Goal: Task Accomplishment & Management: Complete application form

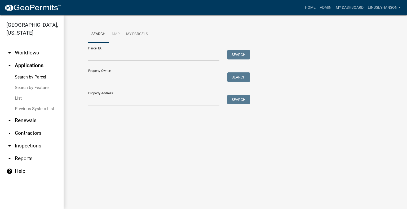
click at [43, 53] on link "arrow_drop_down Workflows" at bounding box center [32, 53] width 64 height 13
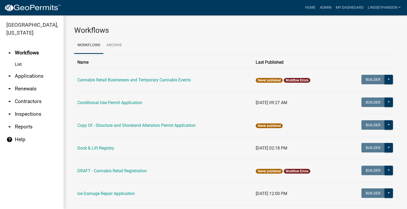
click at [41, 75] on link "arrow_drop_down Applications" at bounding box center [32, 76] width 64 height 13
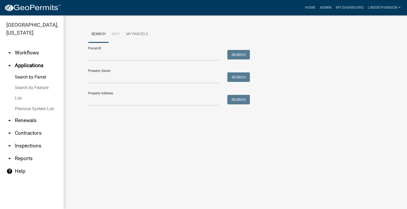
click at [30, 53] on link "arrow_drop_down Workflows" at bounding box center [32, 53] width 64 height 13
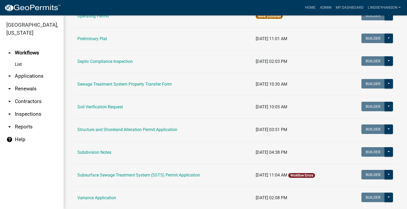
scroll to position [270, 0]
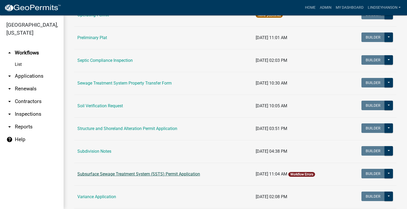
click at [187, 175] on link "Subsurface Sewage Treatment System (SSTS) Permit Application" at bounding box center [138, 174] width 123 height 5
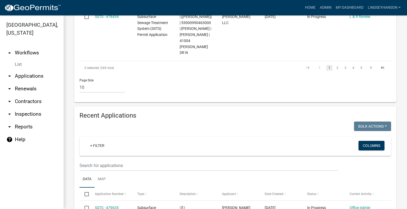
scroll to position [590, 0]
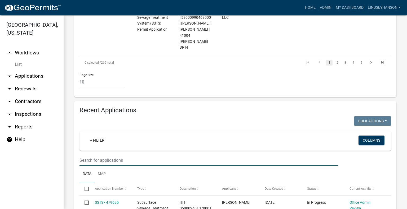
click at [215, 155] on input "text" at bounding box center [208, 160] width 258 height 11
type input "2024-633"
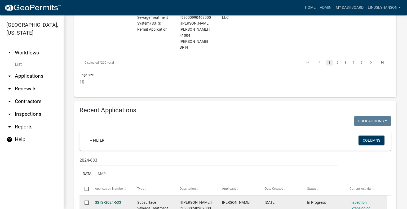
click at [108, 201] on link "SSTS -2024-633" at bounding box center [108, 203] width 26 height 4
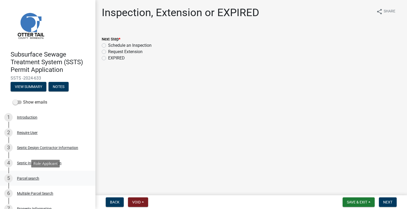
click at [40, 178] on div "5 Parcel search" at bounding box center [45, 179] width 83 height 8
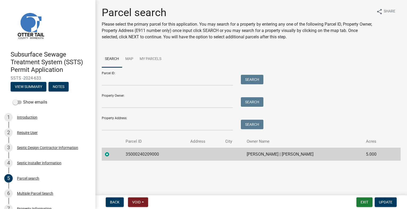
click at [145, 156] on td "35000240209000" at bounding box center [154, 154] width 65 height 13
copy td "35000240209000"
click at [280, 157] on td "JASON TORNQUIST | VALERIE TORNQUIST" at bounding box center [302, 154] width 119 height 13
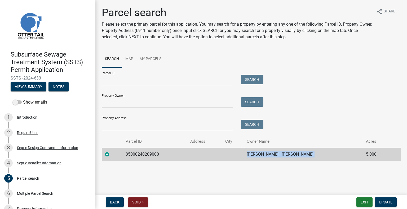
click at [280, 157] on td "JASON TORNQUIST | VALERIE TORNQUIST" at bounding box center [302, 154] width 119 height 13
copy td "JASON TORNQUIST | VALERIE TORNQUIST"
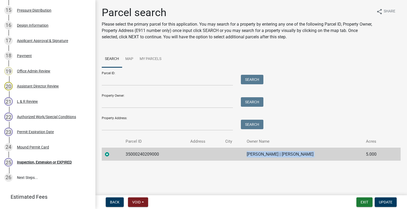
scroll to position [346, 0]
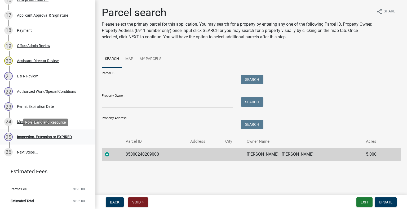
click at [55, 140] on div "25 Inspection, Extension or EXPIRED" at bounding box center [45, 137] width 83 height 8
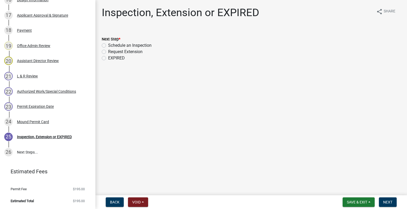
click at [126, 44] on label "Schedule an Inspection" at bounding box center [129, 45] width 43 height 6
click at [112, 44] on input "Schedule an Inspection" at bounding box center [109, 43] width 3 height 3
radio input "true"
click at [387, 203] on span "Next" at bounding box center [387, 202] width 9 height 4
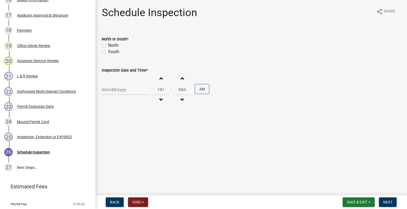
scroll to position [362, 0]
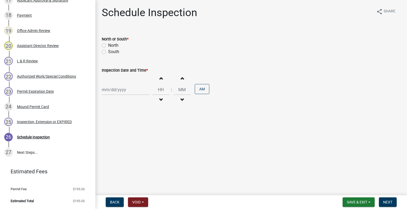
click at [114, 44] on label "North" at bounding box center [113, 45] width 10 height 6
click at [112, 44] on input "North" at bounding box center [109, 43] width 3 height 3
radio input "true"
click at [121, 83] on div "Increment hours Decrement hours : Increment minutes Decrement minutes AM" at bounding box center [251, 90] width 299 height 33
click at [120, 89] on div at bounding box center [126, 89] width 48 height 11
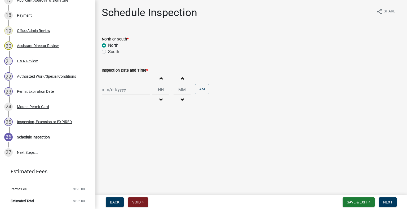
select select "9"
select select "2025"
click at [133, 132] on div "18" at bounding box center [132, 135] width 8 height 8
type input "09/18/2025"
click at [159, 102] on span "button" at bounding box center [160, 100] width 3 height 4
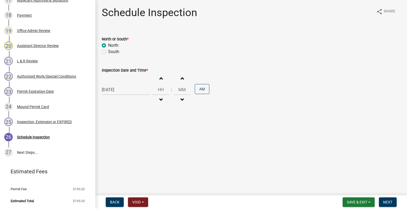
type input "11"
type input "00"
click at [195, 93] on button "PM" at bounding box center [202, 89] width 15 height 10
click at [382, 202] on button "Next" at bounding box center [388, 203] width 18 height 10
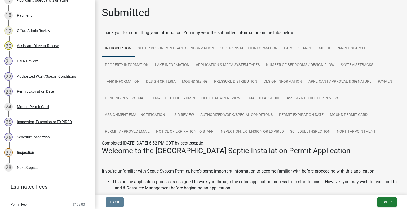
scroll to position [377, 0]
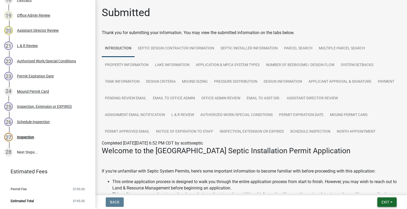
click at [390, 203] on button "Exit" at bounding box center [386, 203] width 19 height 10
click at [377, 190] on button "Save & Exit" at bounding box center [375, 188] width 42 height 13
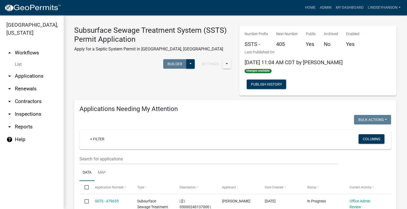
drag, startPoint x: 36, startPoint y: 78, endPoint x: 41, endPoint y: 76, distance: 5.7
click at [36, 78] on link "arrow_drop_down Applications" at bounding box center [32, 76] width 64 height 13
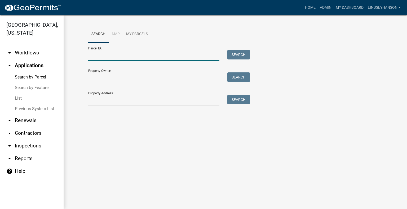
click at [130, 56] on input "Parcel ID:" at bounding box center [153, 55] width 131 height 11
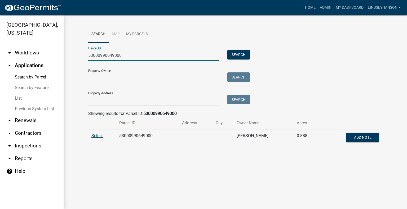
type input "53000990649000"
click at [96, 135] on span "Select" at bounding box center [96, 135] width 11 height 5
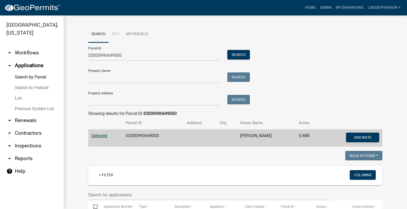
click at [33, 60] on link "arrow_drop_up Applications" at bounding box center [32, 65] width 64 height 13
click at [32, 52] on link "arrow_drop_down Workflows" at bounding box center [32, 53] width 64 height 13
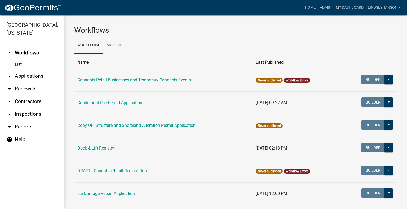
click at [35, 79] on link "arrow_drop_down Applications" at bounding box center [32, 76] width 64 height 13
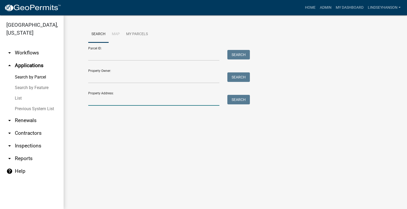
click at [130, 97] on input "Property Address:" at bounding box center [153, 100] width 131 height 11
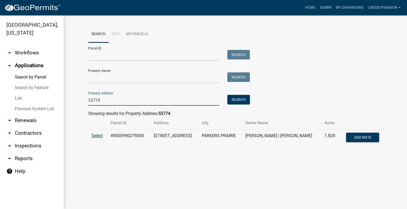
type input "55774"
click at [95, 135] on span "Select" at bounding box center [96, 135] width 11 height 5
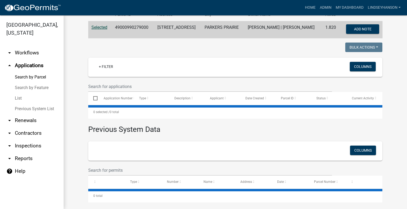
scroll to position [114, 0]
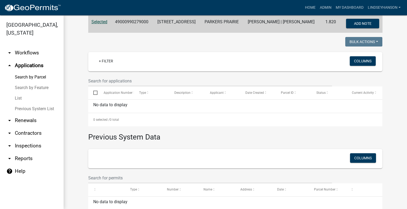
click at [124, 25] on td "49000990279000" at bounding box center [133, 24] width 42 height 17
click at [129, 24] on td "49000990279000" at bounding box center [133, 24] width 42 height 17
click at [128, 23] on td "49000990279000" at bounding box center [133, 24] width 42 height 17
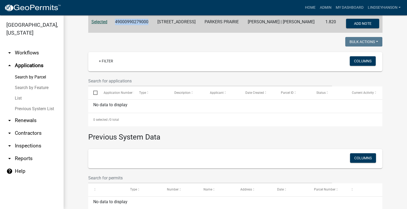
copy td "49000990279000"
click at [38, 52] on link "arrow_drop_down Workflows" at bounding box center [32, 53] width 64 height 13
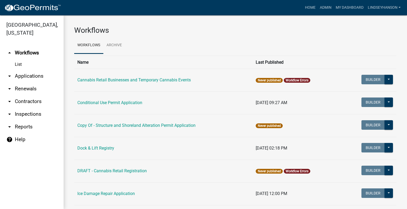
click at [35, 76] on link "arrow_drop_down Applications" at bounding box center [32, 76] width 64 height 13
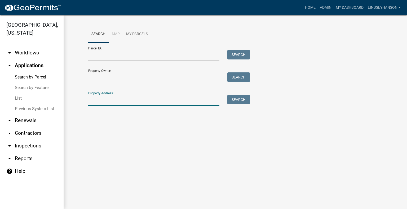
click at [120, 99] on input "Property Address:" at bounding box center [153, 100] width 131 height 11
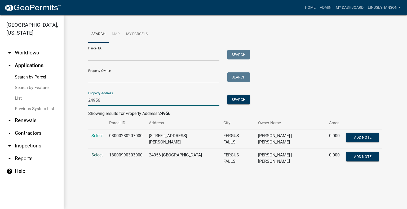
type input "24956"
click at [93, 154] on span "Select" at bounding box center [96, 155] width 11 height 5
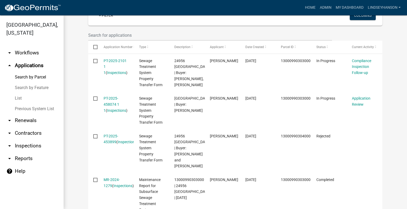
scroll to position [144, 0]
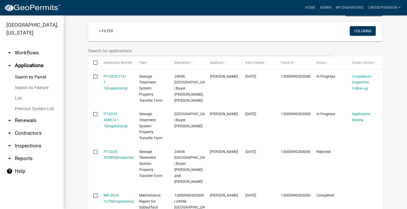
drag, startPoint x: 35, startPoint y: 55, endPoint x: 34, endPoint y: 75, distance: 19.9
click at [35, 55] on link "arrow_drop_down Workflows" at bounding box center [32, 53] width 64 height 13
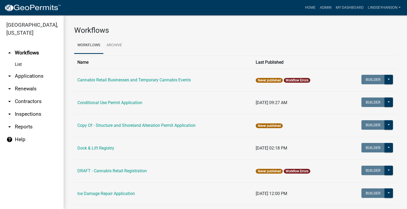
click at [35, 79] on link "arrow_drop_down Applications" at bounding box center [32, 76] width 64 height 13
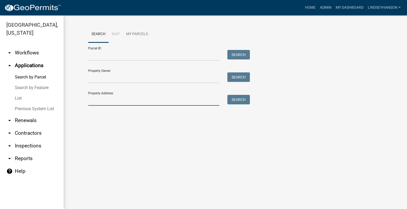
click at [125, 102] on input "Property Address:" at bounding box center [153, 100] width 131 height 11
click at [135, 101] on input "Property Address:" at bounding box center [153, 100] width 131 height 11
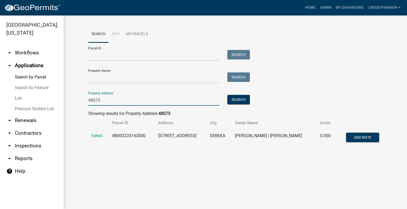
type input "48075"
click at [100, 131] on td "Select" at bounding box center [98, 138] width 21 height 17
click at [96, 136] on span "Select" at bounding box center [96, 135] width 11 height 5
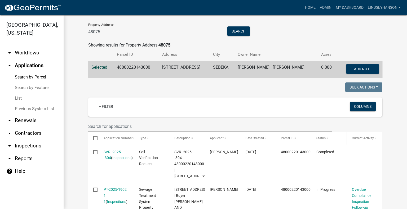
scroll to position [67, 0]
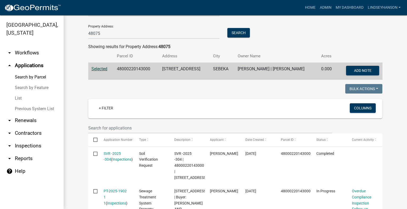
drag, startPoint x: 38, startPoint y: 55, endPoint x: 41, endPoint y: 63, distance: 9.1
click at [38, 55] on link "arrow_drop_down Workflows" at bounding box center [32, 53] width 64 height 13
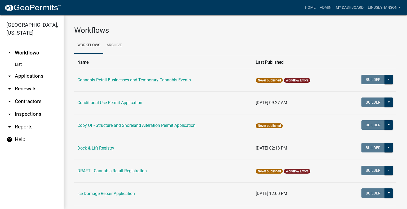
click at [39, 73] on link "arrow_drop_down Applications" at bounding box center [32, 76] width 64 height 13
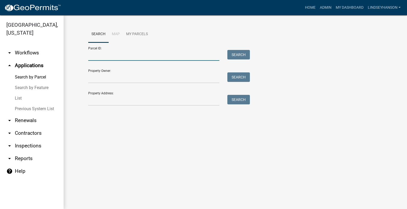
click at [131, 58] on input "Parcel ID:" at bounding box center [153, 55] width 131 height 11
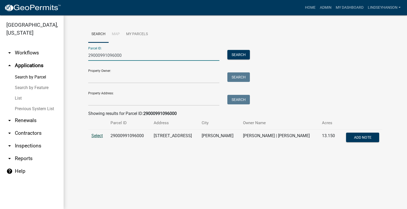
type input "29000991096000"
click at [97, 137] on span "Select" at bounding box center [96, 135] width 11 height 5
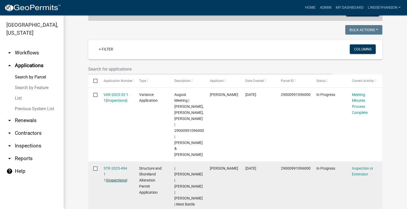
scroll to position [159, 0]
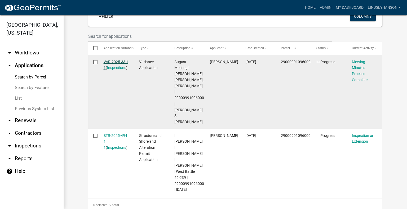
click at [113, 61] on link "VAR-2025-33 1 1" at bounding box center [116, 65] width 25 height 10
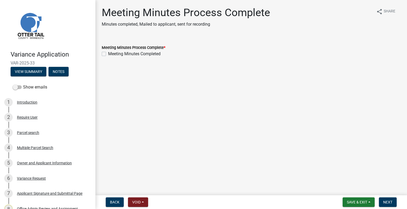
click at [143, 53] on label "Meeting Minutes Completed" at bounding box center [134, 54] width 52 height 6
click at [112, 53] on input "Meeting Minutes Completed" at bounding box center [109, 52] width 3 height 3
checkbox input "true"
click at [384, 201] on span "Next" at bounding box center [387, 202] width 9 height 4
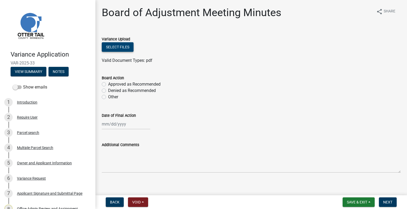
click at [115, 49] on button "Select files" at bounding box center [118, 47] width 32 height 10
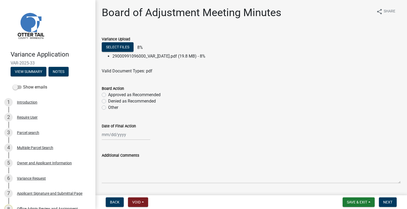
click at [144, 96] on label "Approved as Recommended" at bounding box center [134, 95] width 52 height 6
click at [112, 95] on input "Approved as Recommended" at bounding box center [109, 93] width 3 height 3
radio input "true"
click at [134, 135] on div at bounding box center [126, 135] width 48 height 11
select select "9"
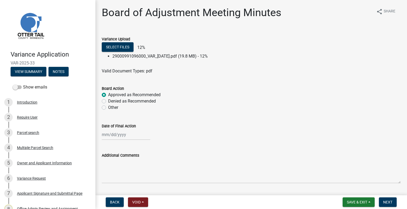
select select "2025"
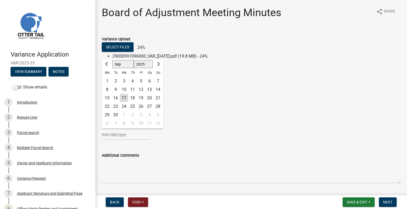
click at [131, 80] on div "4" at bounding box center [132, 81] width 8 height 8
type input "09/04/2025"
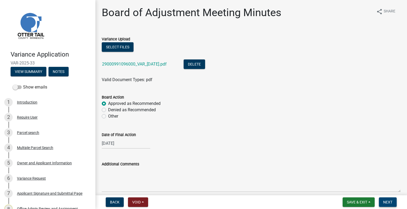
click at [388, 202] on span "Next" at bounding box center [387, 202] width 9 height 4
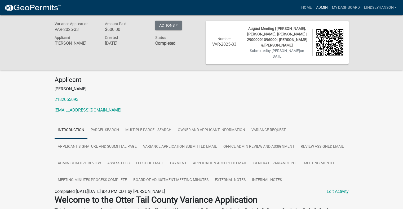
click at [320, 12] on link "Admin" at bounding box center [322, 8] width 16 height 10
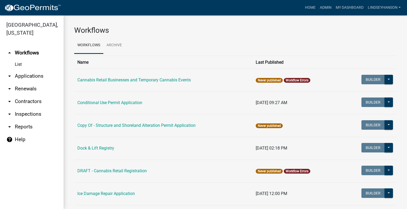
click at [29, 78] on link "arrow_drop_down Applications" at bounding box center [32, 76] width 64 height 13
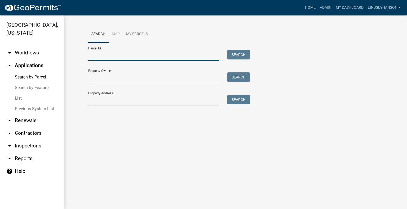
drag, startPoint x: 121, startPoint y: 54, endPoint x: 122, endPoint y: 57, distance: 3.0
click at [122, 57] on input "Parcel ID:" at bounding box center [153, 55] width 131 height 11
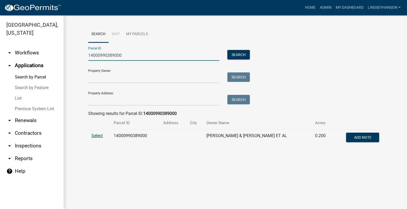
type input "14000990389000"
click at [94, 136] on span "Select" at bounding box center [96, 135] width 11 height 5
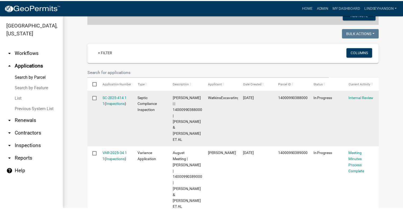
scroll to position [159, 0]
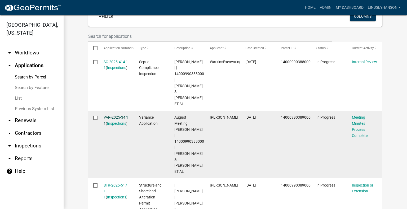
click at [118, 115] on link "VAR-2025-34 1 1" at bounding box center [116, 120] width 25 height 10
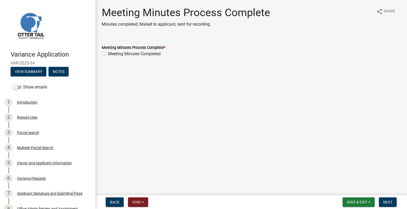
click at [144, 52] on label "Meeting Minutes Completed" at bounding box center [134, 54] width 52 height 6
click at [112, 52] on input "Meeting Minutes Completed" at bounding box center [109, 52] width 3 height 3
checkbox input "true"
click at [394, 204] on button "Next" at bounding box center [388, 203] width 18 height 10
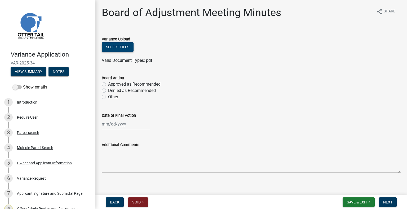
click at [122, 45] on button "Select files" at bounding box center [118, 47] width 32 height 10
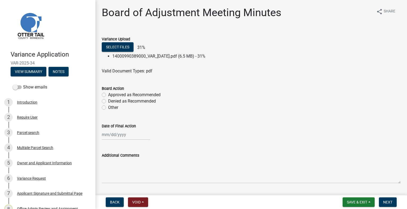
click at [145, 94] on label "Approved as Recommended" at bounding box center [134, 95] width 52 height 6
click at [112, 94] on input "Approved as Recommended" at bounding box center [109, 93] width 3 height 3
radio input "true"
click at [125, 136] on div at bounding box center [126, 135] width 48 height 11
select select "9"
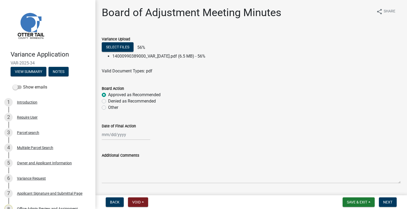
select select "2025"
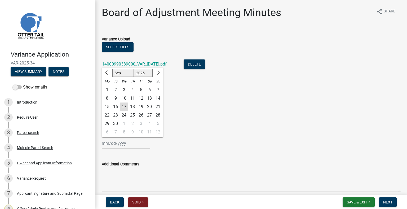
click at [135, 79] on div "Th" at bounding box center [132, 81] width 8 height 8
click at [134, 88] on div "4" at bounding box center [132, 90] width 8 height 8
type input "09/04/2025"
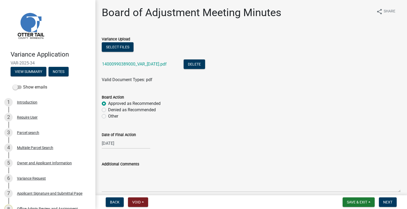
click at [257, 121] on wm-data-entity-input "Board Action Approved as Recommended Denied as Recommended Other" at bounding box center [251, 106] width 299 height 37
click at [389, 201] on span "Next" at bounding box center [387, 202] width 9 height 4
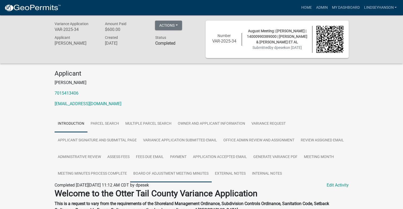
click at [195, 176] on link "Board of Adjustment Meeting Minutes" at bounding box center [171, 174] width 82 height 17
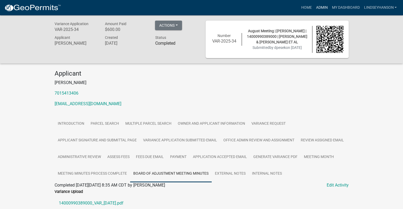
click at [322, 9] on link "Admin" at bounding box center [322, 8] width 16 height 10
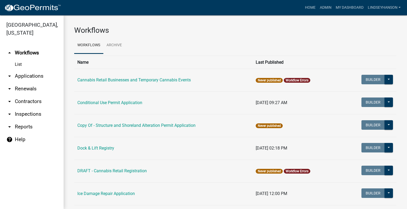
click at [46, 79] on link "arrow_drop_down Applications" at bounding box center [32, 76] width 64 height 13
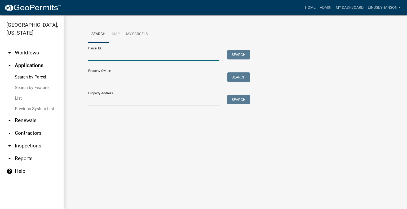
click at [112, 55] on input "Parcel ID:" at bounding box center [153, 55] width 131 height 11
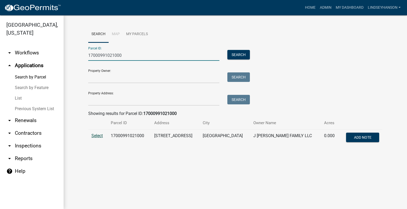
type input "17000991021000"
click at [99, 136] on span "Select" at bounding box center [96, 135] width 11 height 5
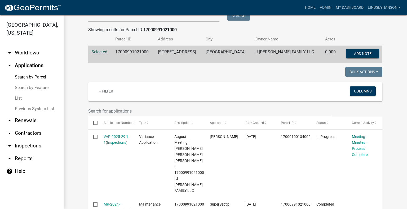
scroll to position [106, 0]
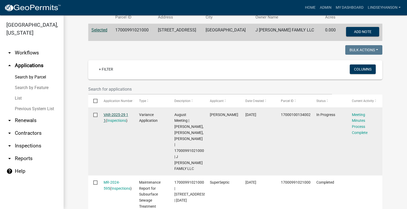
click at [112, 115] on link "VAR-2025-29 1 1" at bounding box center [116, 118] width 25 height 10
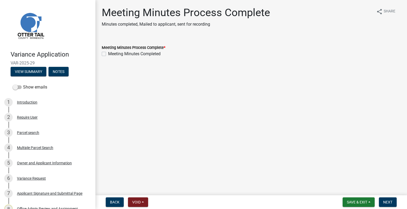
click at [139, 52] on label "Meeting Minutes Completed" at bounding box center [134, 54] width 52 height 6
click at [112, 52] on input "Meeting Minutes Completed" at bounding box center [109, 52] width 3 height 3
checkbox input "true"
click at [389, 202] on span "Next" at bounding box center [387, 202] width 9 height 4
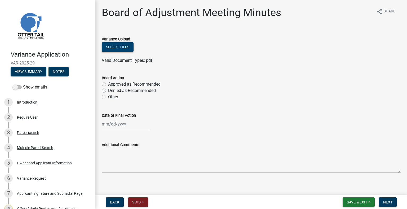
click at [122, 44] on button "Select files" at bounding box center [118, 47] width 32 height 10
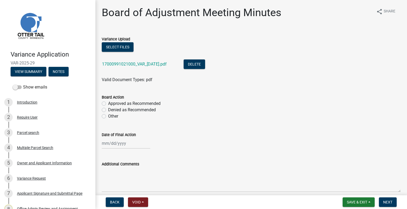
click at [137, 102] on label "Approved as Recommended" at bounding box center [134, 104] width 52 height 6
click at [112, 102] on input "Approved as Recommended" at bounding box center [109, 102] width 3 height 3
radio input "true"
click at [130, 144] on div at bounding box center [126, 143] width 48 height 11
select select "9"
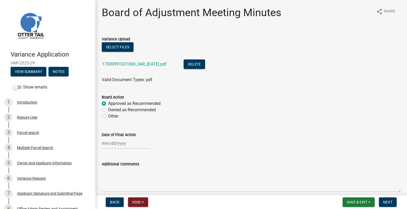
select select "2025"
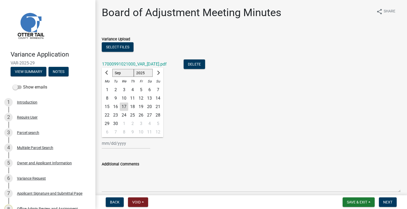
click at [135, 89] on div "4" at bounding box center [132, 90] width 8 height 8
type input "09/04/2025"
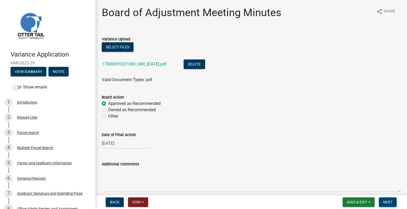
click at [383, 202] on span "Next" at bounding box center [387, 202] width 9 height 4
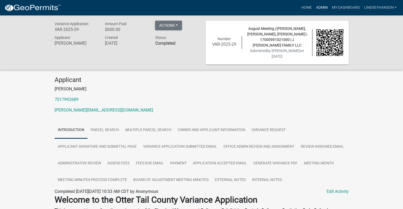
click at [321, 9] on link "Admin" at bounding box center [322, 8] width 16 height 10
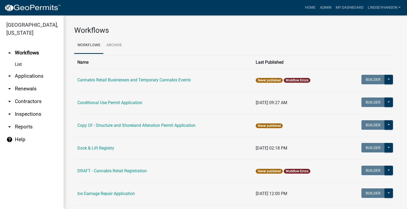
click at [31, 75] on link "arrow_drop_down Applications" at bounding box center [32, 76] width 64 height 13
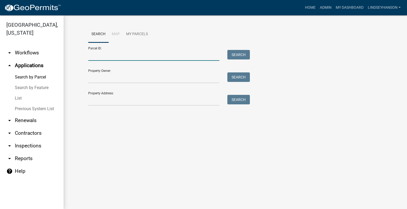
click at [113, 52] on input "Parcel ID:" at bounding box center [153, 55] width 131 height 11
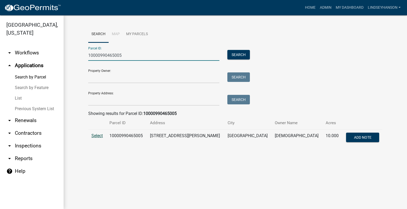
type input "10000990465005"
click at [93, 135] on span "Select" at bounding box center [96, 135] width 11 height 5
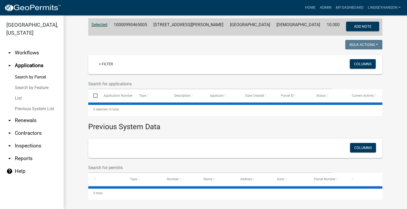
scroll to position [112, 0]
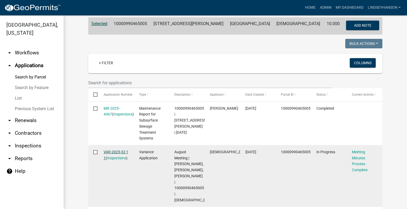
click at [121, 151] on link "VAR-2025-32 1 1" at bounding box center [116, 155] width 25 height 10
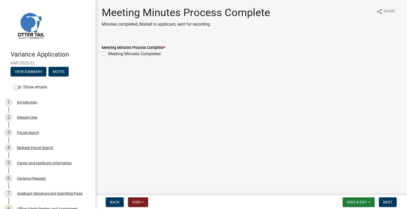
click at [145, 53] on label "Meeting Minutes Completed" at bounding box center [134, 54] width 52 height 6
click at [112, 53] on input "Meeting Minutes Completed" at bounding box center [109, 52] width 3 height 3
checkbox input "true"
click at [390, 200] on span "Next" at bounding box center [387, 202] width 9 height 4
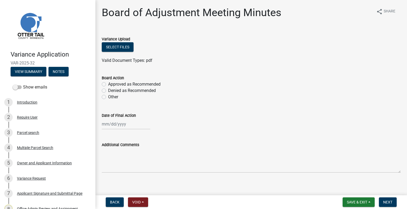
click at [155, 83] on label "Approved as Recommended" at bounding box center [134, 84] width 52 height 6
click at [112, 83] on input "Approved as Recommended" at bounding box center [109, 82] width 3 height 3
radio input "true"
select select "9"
select select "2025"
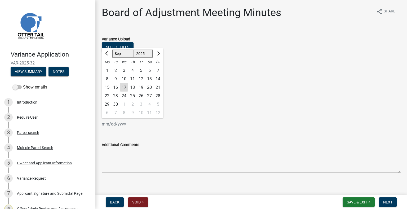
click at [127, 124] on div "Jan Feb Mar Apr May Jun Jul Aug Sep Oct Nov Dec 1525 1526 1527 1528 1529 1530 1…" at bounding box center [126, 124] width 48 height 11
click at [133, 68] on div "4" at bounding box center [132, 70] width 8 height 8
type input "09/04/2025"
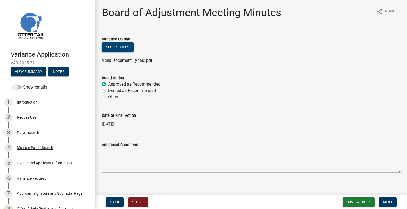
click at [121, 46] on button "Select files" at bounding box center [118, 47] width 32 height 10
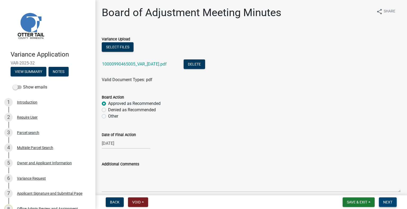
click at [386, 201] on span "Next" at bounding box center [387, 202] width 9 height 4
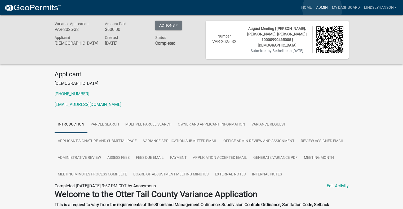
click at [322, 9] on link "Admin" at bounding box center [322, 8] width 16 height 10
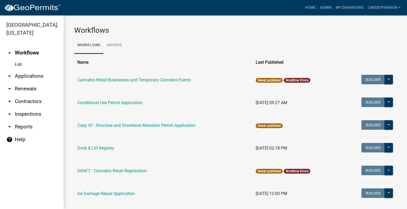
click at [46, 75] on link "arrow_drop_down Applications" at bounding box center [32, 76] width 64 height 13
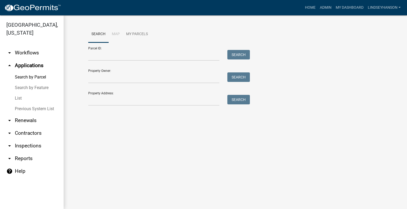
click at [111, 49] on div "Parcel ID: Search" at bounding box center [167, 52] width 159 height 18
click at [111, 53] on input "Parcel ID:" at bounding box center [153, 55] width 131 height 11
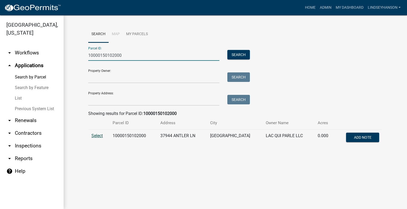
type input "10000150102000"
click at [96, 136] on span "Select" at bounding box center [96, 135] width 11 height 5
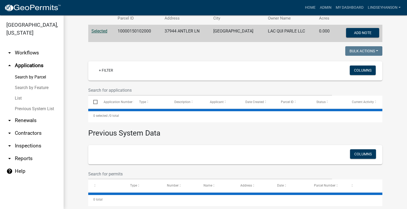
scroll to position [106, 0]
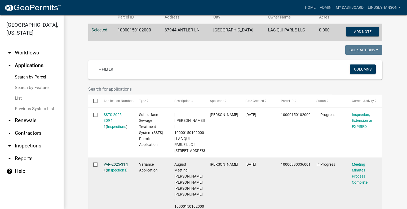
click at [105, 164] on link "VAR-2025-31 1 1" at bounding box center [116, 168] width 25 height 10
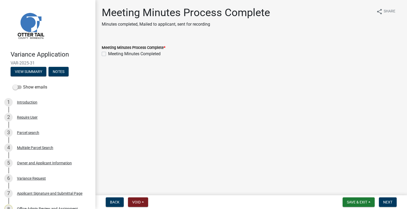
click at [151, 52] on label "Meeting Minutes Completed" at bounding box center [134, 54] width 52 height 6
click at [112, 52] on input "Meeting Minutes Completed" at bounding box center [109, 52] width 3 height 3
checkbox input "true"
click at [384, 201] on span "Next" at bounding box center [387, 202] width 9 height 4
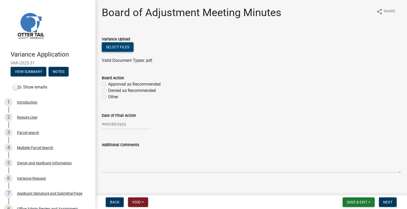
click at [118, 50] on button "Select files" at bounding box center [118, 47] width 32 height 10
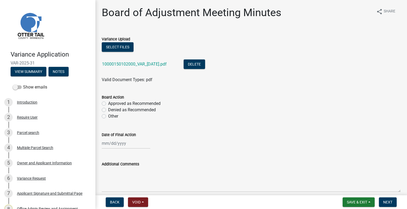
click at [158, 102] on label "Approved as Recommended" at bounding box center [134, 104] width 52 height 6
click at [112, 102] on input "Approved as Recommended" at bounding box center [109, 102] width 3 height 3
radio input "true"
select select "9"
select select "2025"
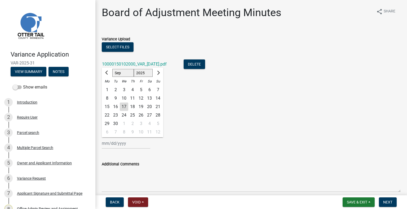
click at [139, 146] on div "Jan Feb Mar Apr May Jun Jul Aug Sep Oct Nov Dec 1525 1526 1527 1528 1529 1530 1…" at bounding box center [126, 143] width 48 height 11
click at [135, 90] on div "4" at bounding box center [132, 90] width 8 height 8
type input "09/04/2025"
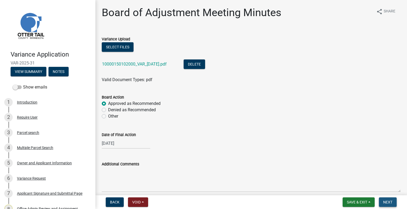
click at [388, 202] on span "Next" at bounding box center [387, 202] width 9 height 4
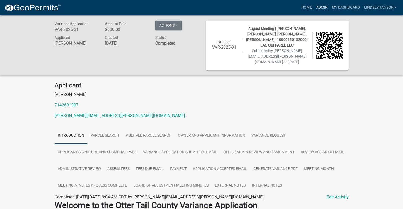
click at [318, 9] on link "Admin" at bounding box center [322, 8] width 16 height 10
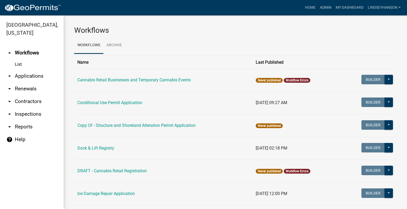
click at [39, 76] on link "arrow_drop_down Applications" at bounding box center [32, 76] width 64 height 13
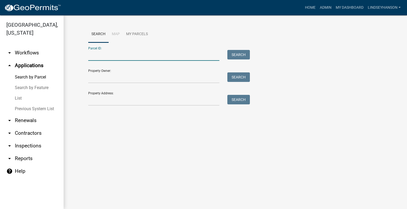
click at [119, 56] on input "Parcel ID:" at bounding box center [153, 55] width 131 height 11
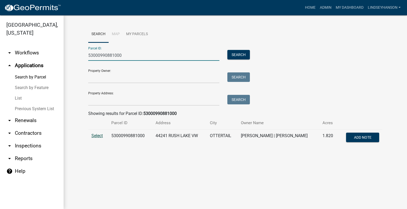
type input "53000990881000"
click at [101, 137] on span "Select" at bounding box center [96, 135] width 11 height 5
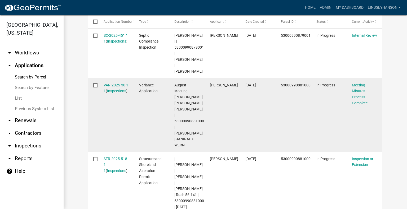
scroll to position [212, 0]
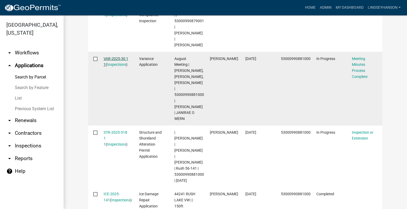
click at [115, 59] on link "VAR-2025-30 1 1" at bounding box center [116, 62] width 25 height 10
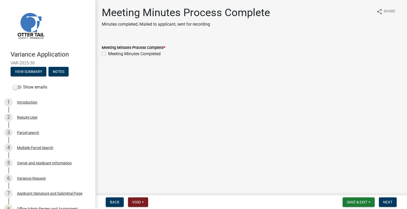
click at [157, 55] on label "Meeting Minutes Completed" at bounding box center [134, 54] width 52 height 6
click at [112, 54] on input "Meeting Minutes Completed" at bounding box center [109, 52] width 3 height 3
checkbox input "true"
click at [388, 202] on span "Next" at bounding box center [387, 202] width 9 height 4
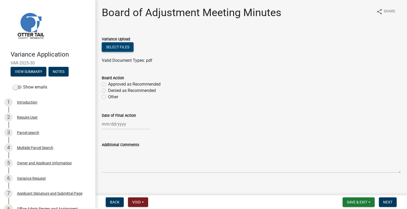
click at [128, 48] on button "Select files" at bounding box center [118, 47] width 32 height 10
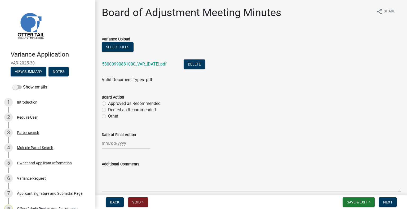
click at [153, 102] on label "Approved as Recommended" at bounding box center [134, 104] width 52 height 6
click at [112, 102] on input "Approved as Recommended" at bounding box center [109, 102] width 3 height 3
radio input "true"
click at [131, 145] on div at bounding box center [126, 143] width 48 height 11
select select "9"
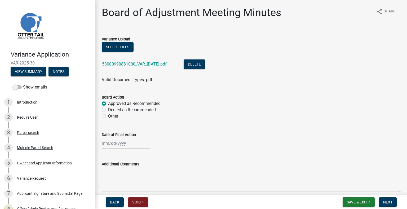
select select "2025"
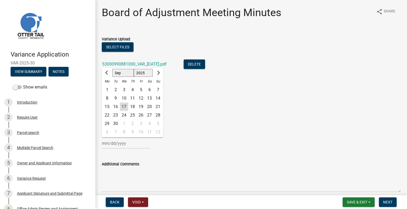
click at [135, 90] on div "4" at bounding box center [132, 90] width 8 height 8
type input "09/04/2025"
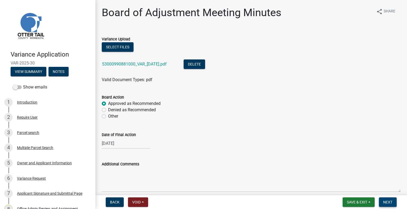
click at [388, 203] on span "Next" at bounding box center [387, 202] width 9 height 4
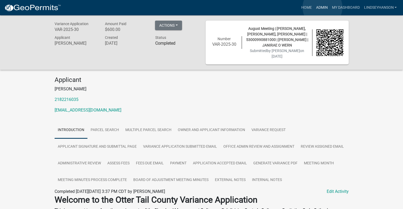
click at [322, 7] on link "Admin" at bounding box center [322, 8] width 16 height 10
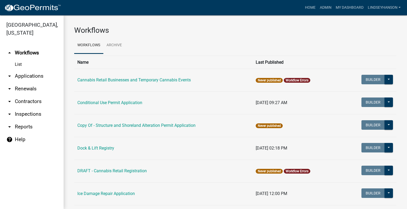
click at [9, 75] on icon "arrow_drop_down" at bounding box center [9, 76] width 6 height 6
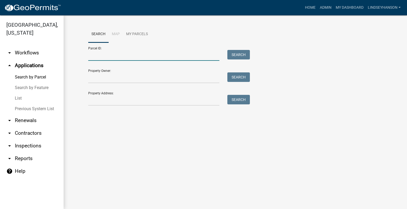
click at [132, 54] on input "Parcel ID:" at bounding box center [153, 55] width 131 height 11
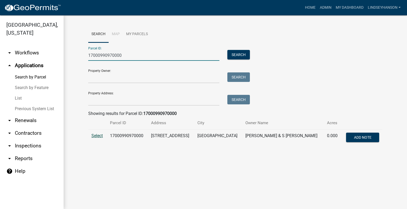
type input "17000990970000"
click at [97, 135] on span "Select" at bounding box center [96, 135] width 11 height 5
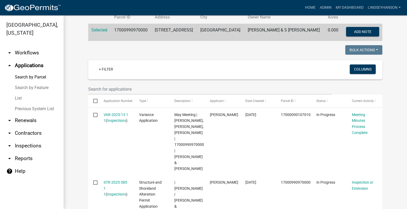
scroll to position [132, 0]
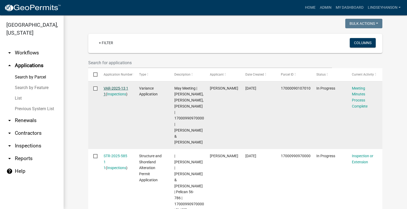
click at [111, 90] on link "VAR-2025-13 1 1" at bounding box center [116, 91] width 25 height 10
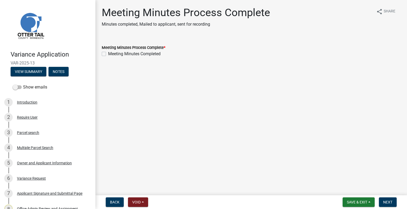
click at [142, 55] on label "Meeting Minutes Completed" at bounding box center [134, 54] width 52 height 6
click at [112, 54] on input "Meeting Minutes Completed" at bounding box center [109, 52] width 3 height 3
checkbox input "true"
click at [381, 199] on button "Next" at bounding box center [388, 203] width 18 height 10
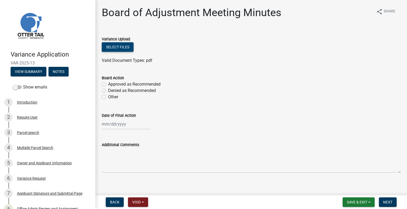
click at [125, 47] on button "Select files" at bounding box center [118, 47] width 32 height 10
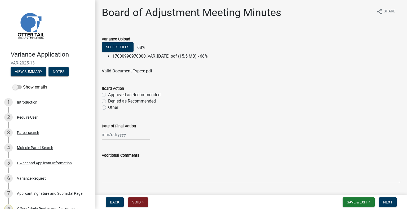
click at [144, 95] on label "Approved as Recommended" at bounding box center [134, 95] width 52 height 6
click at [112, 95] on input "Approved as Recommended" at bounding box center [109, 93] width 3 height 3
radio input "true"
click at [126, 136] on div at bounding box center [126, 135] width 48 height 11
select select "9"
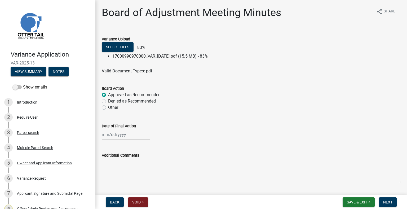
select select "2025"
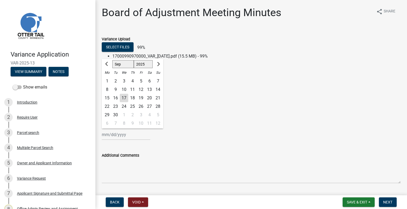
click at [131, 80] on div "4" at bounding box center [132, 81] width 8 height 8
type input "09/04/2025"
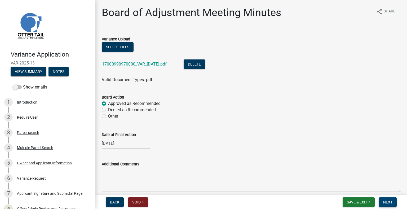
click at [390, 202] on span "Next" at bounding box center [387, 202] width 9 height 4
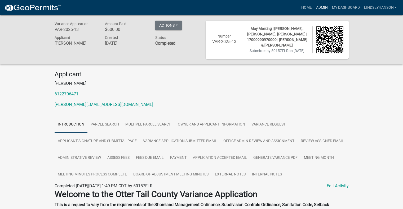
drag, startPoint x: 320, startPoint y: 8, endPoint x: 317, endPoint y: 11, distance: 4.0
click at [320, 8] on link "Admin" at bounding box center [322, 8] width 16 height 10
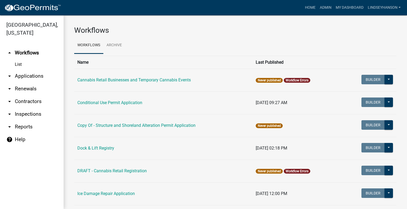
click at [37, 78] on link "arrow_drop_down Applications" at bounding box center [32, 76] width 64 height 13
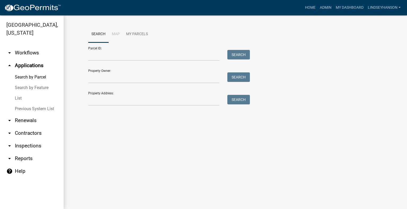
click at [38, 53] on link "arrow_drop_down Workflows" at bounding box center [32, 53] width 64 height 13
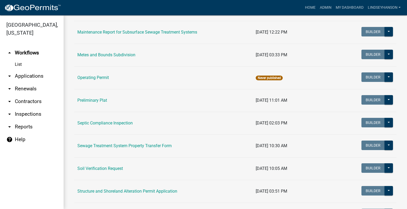
scroll to position [212, 0]
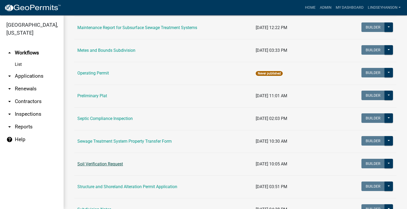
click at [102, 164] on link "Soil Verification Request" at bounding box center [100, 164] width 46 height 5
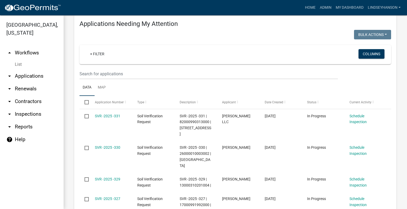
scroll to position [82, 0]
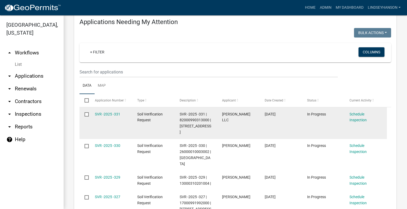
click at [107, 112] on div "SVR -2025 -331" at bounding box center [111, 115] width 32 height 6
click at [108, 114] on link "SVR -2025 -331" at bounding box center [107, 114] width 25 height 4
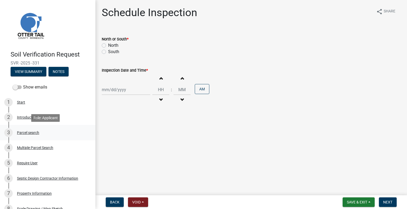
click at [30, 135] on div "Parcel search" at bounding box center [28, 133] width 22 height 4
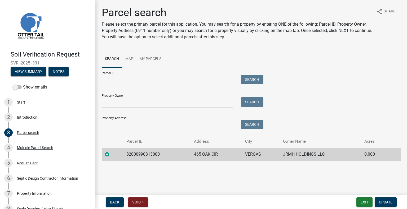
click at [140, 155] on td "82000990313000" at bounding box center [156, 154] width 67 height 13
copy td "82000990313000"
click at [195, 153] on td "465 OAK CIR" at bounding box center [216, 154] width 51 height 13
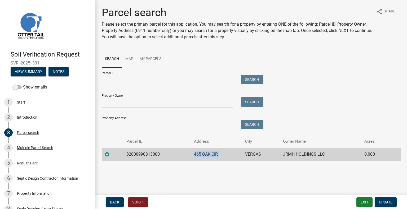
click at [196, 153] on td "465 OAK CIR" at bounding box center [216, 154] width 51 height 13
copy td "465 OAK CIR"
click at [256, 154] on td "VERGAS" at bounding box center [261, 154] width 38 height 13
copy td "VERGAS"
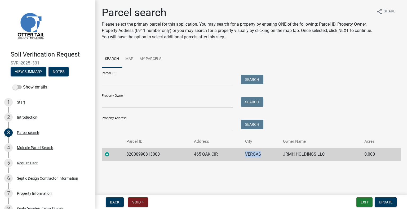
click at [299, 155] on td "JRMH HOLDINGS LLC" at bounding box center [320, 154] width 81 height 13
copy td "JRMH HOLDINGS LLC"
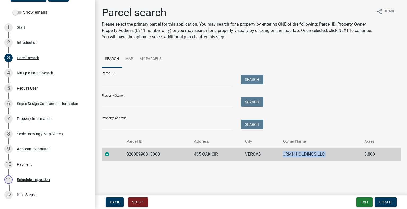
scroll to position [118, 0]
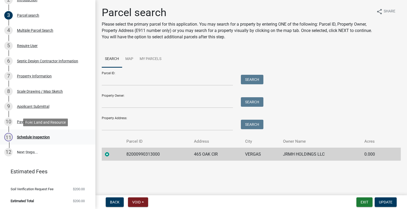
click at [49, 133] on div "11 Schedule Inspection" at bounding box center [45, 137] width 83 height 8
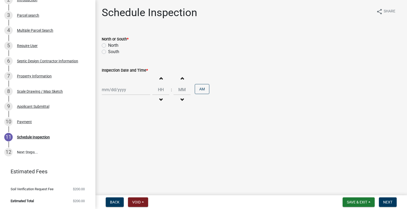
click at [113, 54] on label "South" at bounding box center [113, 52] width 11 height 6
click at [112, 52] on input "South" at bounding box center [109, 50] width 3 height 3
radio input "true"
click at [114, 46] on label "North" at bounding box center [113, 45] width 10 height 6
click at [112, 46] on input "North" at bounding box center [109, 43] width 3 height 3
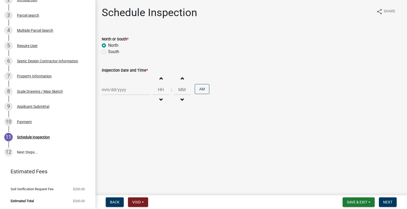
radio input "true"
click at [129, 89] on div at bounding box center [126, 89] width 48 height 11
select select "9"
select select "2025"
click at [133, 133] on div "18" at bounding box center [132, 135] width 8 height 8
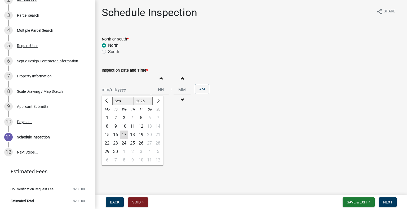
type input "09/18/2025"
click at [159, 98] on span "button" at bounding box center [160, 100] width 3 height 4
type input "11"
type input "00"
click at [160, 81] on button "Increment hours" at bounding box center [160, 79] width 11 height 10
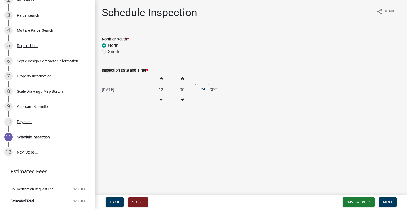
click at [160, 80] on button "Increment hours" at bounding box center [160, 79] width 11 height 10
type input "01"
drag, startPoint x: 199, startPoint y: 87, endPoint x: 261, endPoint y: 109, distance: 65.3
click at [200, 87] on button "AM" at bounding box center [202, 89] width 15 height 10
click at [388, 202] on span "Next" at bounding box center [387, 202] width 9 height 4
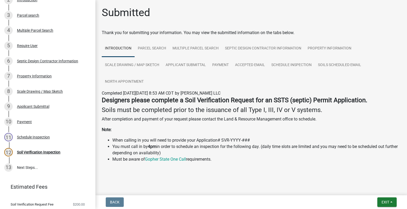
scroll to position [133, 0]
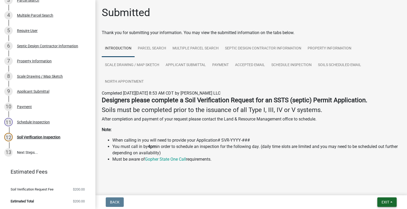
click at [386, 204] on span "Exit" at bounding box center [385, 202] width 8 height 4
click at [377, 191] on button "Save & Exit" at bounding box center [375, 188] width 42 height 13
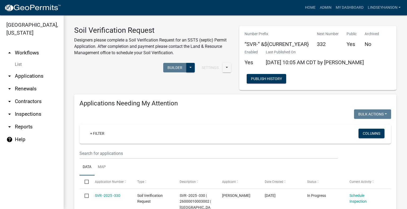
click at [19, 79] on link "arrow_drop_down Applications" at bounding box center [32, 76] width 64 height 13
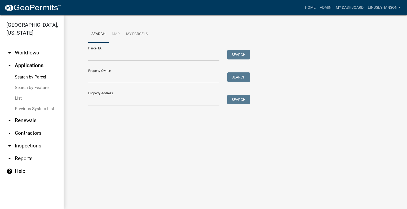
click at [43, 52] on link "arrow_drop_down Workflows" at bounding box center [32, 53] width 64 height 13
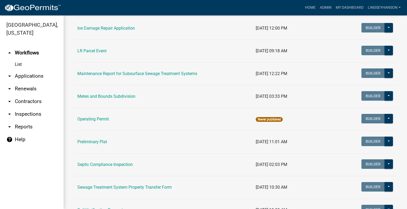
scroll to position [234, 0]
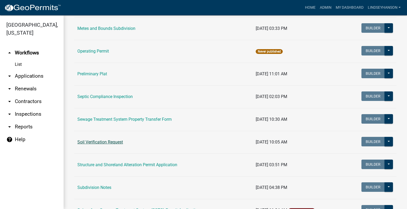
click at [106, 141] on link "Soil Verification Request" at bounding box center [100, 142] width 46 height 5
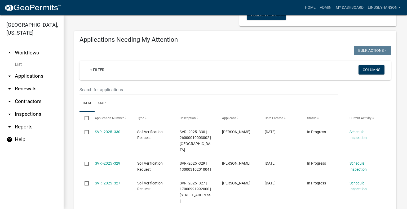
scroll to position [132, 0]
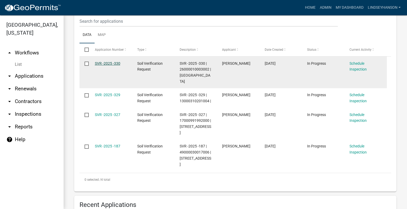
click at [115, 63] on link "SVR -2025 -330" at bounding box center [107, 63] width 25 height 4
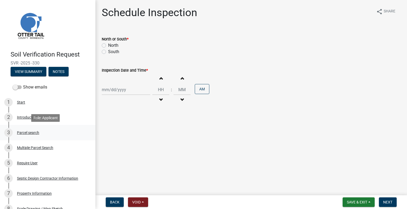
click at [30, 136] on div "3 Parcel search" at bounding box center [45, 133] width 83 height 8
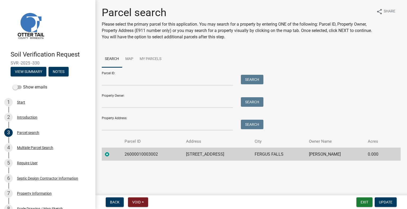
click at [137, 151] on td "26000010003002" at bounding box center [151, 154] width 61 height 13
copy td "26000010003002"
click at [206, 150] on td "27386 210TH AVE" at bounding box center [217, 154] width 69 height 13
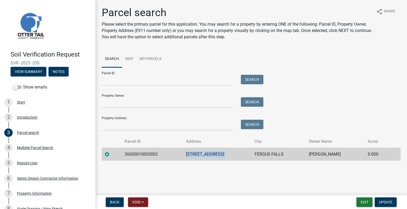
click at [206, 150] on td "27386 210TH AVE" at bounding box center [217, 154] width 69 height 13
copy td "27386 210TH AVE"
click at [257, 154] on td "FERGUS FALLS" at bounding box center [278, 154] width 54 height 13
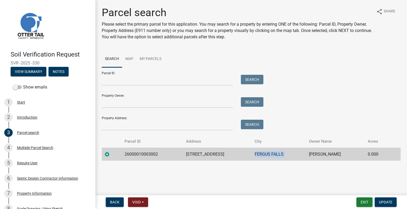
copy td "FERGUS FALLS"
click at [314, 154] on td "GLENN J ROSENTRETER" at bounding box center [335, 154] width 59 height 13
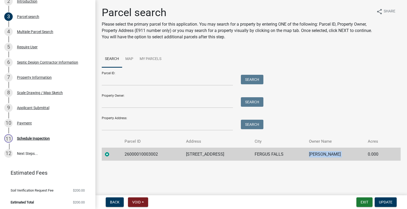
scroll to position [118, 0]
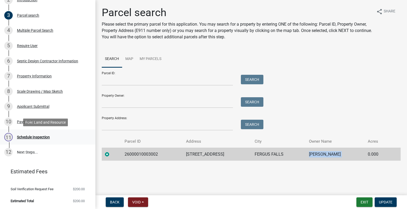
click at [46, 136] on div "Schedule Inspection" at bounding box center [33, 138] width 33 height 4
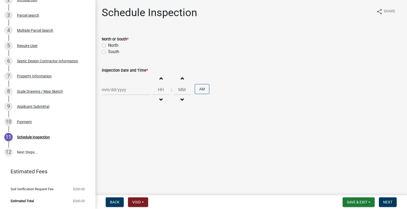
click at [113, 53] on label "South" at bounding box center [113, 52] width 11 height 6
click at [112, 52] on input "South" at bounding box center [109, 50] width 3 height 3
radio input "true"
select select "9"
select select "2025"
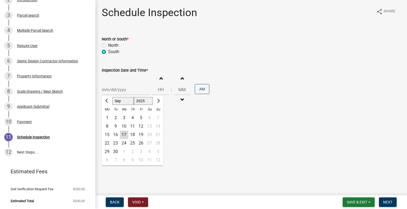
click at [124, 88] on div "Jan Feb Mar Apr May Jun Jul Aug Sep Oct Nov Dec 1525 1526 1527 1528 1529 1530 1…" at bounding box center [126, 89] width 48 height 11
click at [135, 135] on div "18" at bounding box center [132, 135] width 8 height 8
type input "09/18/2025"
click at [159, 98] on span "button" at bounding box center [160, 100] width 3 height 4
type input "11"
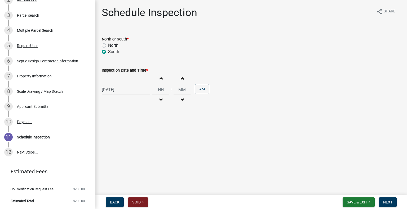
type input "00"
click at [159, 98] on span "button" at bounding box center [160, 100] width 3 height 4
type input "10"
click at [203, 89] on button "PM" at bounding box center [202, 89] width 15 height 10
click at [389, 202] on span "Next" at bounding box center [387, 202] width 9 height 4
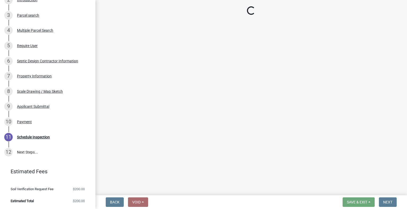
scroll to position [133, 0]
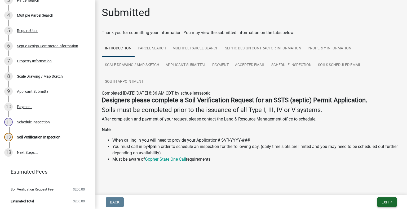
click at [381, 202] on span "Exit" at bounding box center [385, 202] width 8 height 4
click at [378, 192] on button "Save & Exit" at bounding box center [375, 188] width 42 height 13
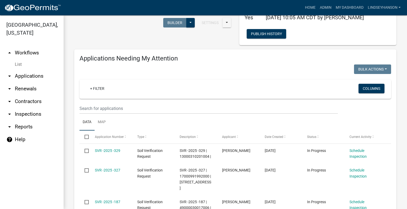
scroll to position [53, 0]
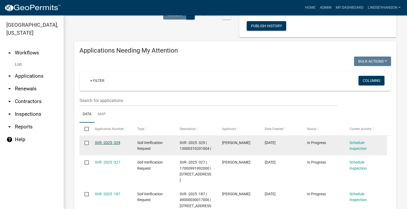
click at [112, 143] on link "SVR -2025 -329" at bounding box center [107, 143] width 25 height 4
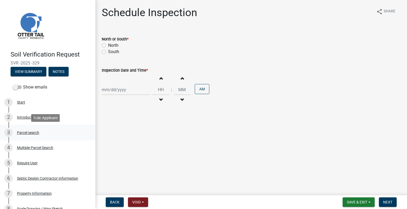
click at [30, 135] on div "Parcel search" at bounding box center [28, 133] width 22 height 4
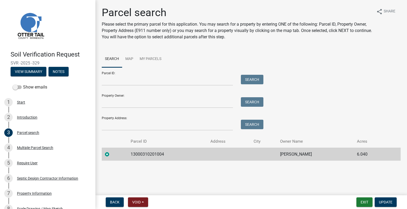
click at [137, 151] on td "13000310201004" at bounding box center [167, 154] width 80 height 13
click at [296, 154] on td "ANTHONY ENDRESON" at bounding box center [315, 154] width 77 height 13
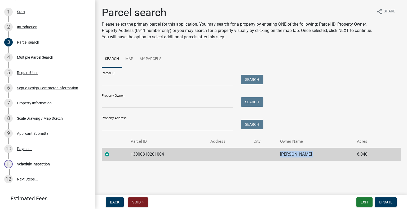
scroll to position [118, 0]
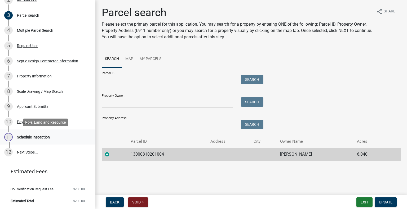
click at [52, 135] on div "11 Schedule Inspection" at bounding box center [45, 137] width 83 height 8
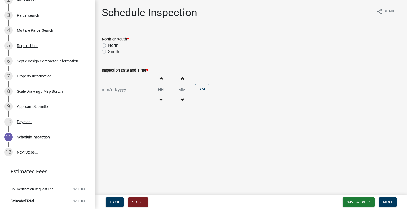
click at [118, 52] on label "South" at bounding box center [113, 52] width 11 height 6
click at [112, 52] on input "South" at bounding box center [109, 50] width 3 height 3
radio input "true"
click at [120, 90] on div at bounding box center [126, 89] width 48 height 11
select select "9"
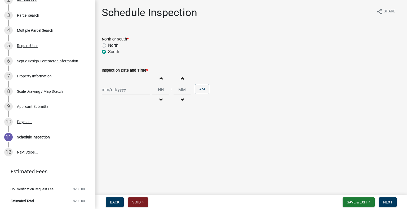
select select "2025"
click at [135, 133] on div "18" at bounding box center [132, 135] width 8 height 8
type input "09/18/2025"
click at [162, 97] on button "Decrement hours" at bounding box center [160, 100] width 11 height 10
type input "11"
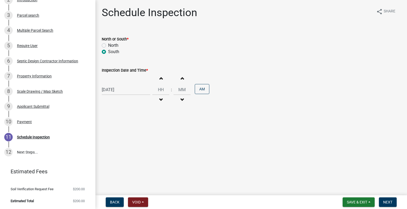
type input "00"
click at [159, 80] on span "button" at bounding box center [160, 78] width 3 height 4
type input "12"
click at [198, 89] on button "AM" at bounding box center [202, 89] width 15 height 10
click at [391, 200] on span "Next" at bounding box center [387, 202] width 9 height 4
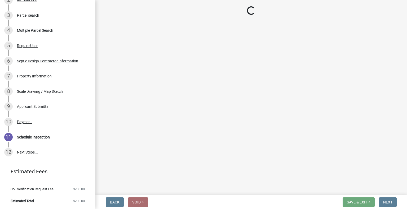
scroll to position [133, 0]
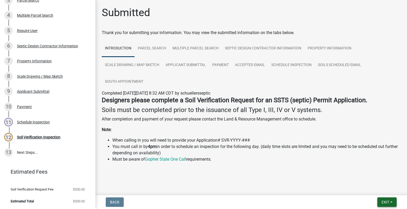
click at [386, 200] on span "Exit" at bounding box center [385, 202] width 8 height 4
click at [375, 190] on button "Save & Exit" at bounding box center [375, 188] width 42 height 13
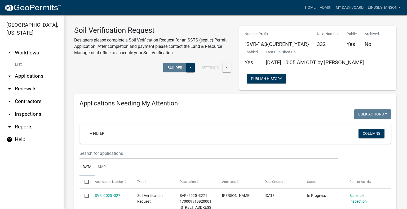
click at [29, 75] on link "arrow_drop_down Applications" at bounding box center [32, 76] width 64 height 13
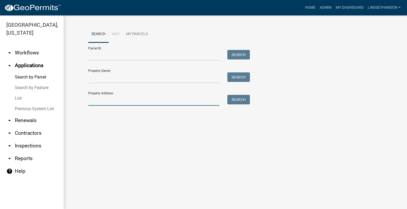
click at [121, 102] on input "Property Address:" at bounding box center [153, 100] width 131 height 11
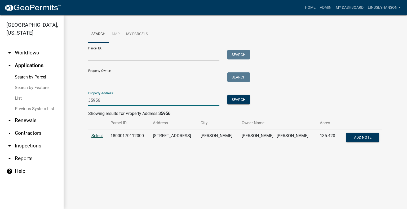
type input "35956"
click at [100, 135] on span "Select" at bounding box center [96, 135] width 11 height 5
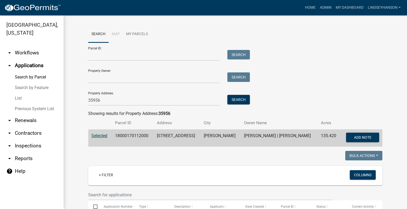
scroll to position [106, 0]
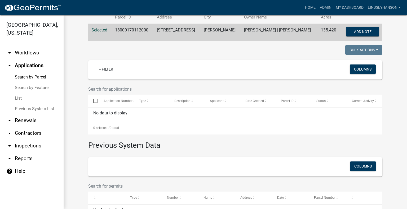
click at [134, 30] on td "18000170112000" at bounding box center [133, 32] width 42 height 17
click at [40, 55] on link "arrow_drop_down Workflows" at bounding box center [32, 53] width 64 height 13
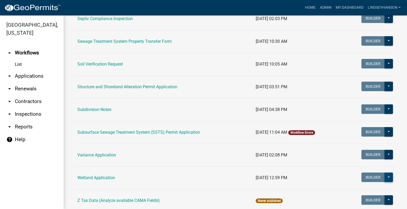
scroll to position [315, 0]
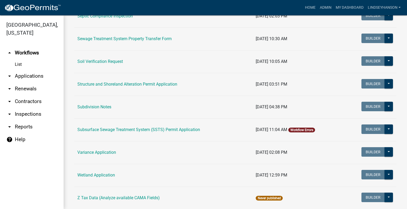
click at [181, 132] on td "Subsurface Sewage Treatment System (SSTS) Permit Application" at bounding box center [163, 130] width 178 height 23
click at [188, 130] on link "Subsurface Sewage Treatment System (SSTS) Permit Application" at bounding box center [138, 129] width 123 height 5
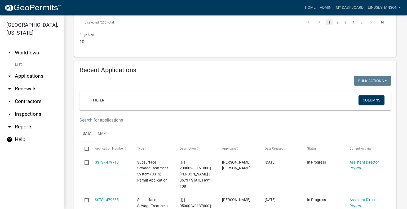
scroll to position [636, 0]
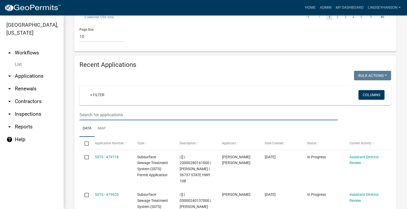
click at [210, 110] on input "text" at bounding box center [208, 115] width 258 height 11
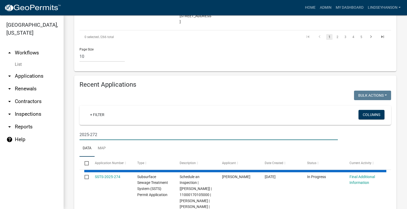
scroll to position [598, 0]
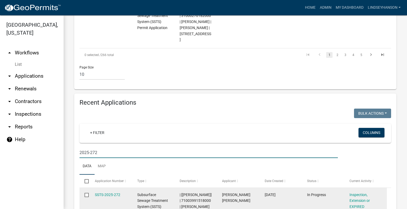
type input "2025-272"
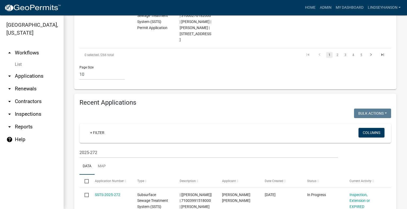
click at [34, 54] on link "arrow_drop_up Workflows" at bounding box center [32, 53] width 64 height 13
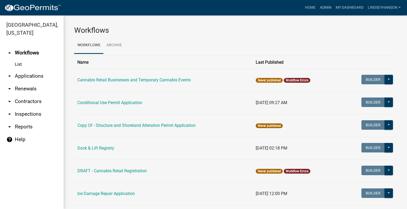
click at [31, 74] on link "arrow_drop_down Applications" at bounding box center [32, 76] width 64 height 13
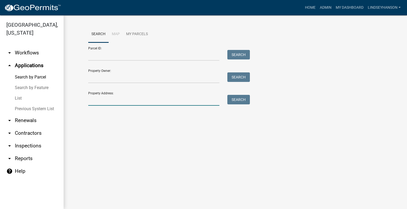
click at [126, 101] on input "Property Address:" at bounding box center [153, 100] width 131 height 11
type input "29216"
click at [240, 99] on button "Search" at bounding box center [238, 100] width 23 height 10
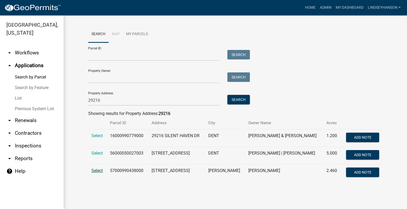
click at [98, 172] on span "Select" at bounding box center [96, 170] width 11 height 5
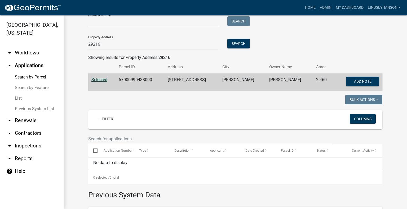
scroll to position [79, 0]
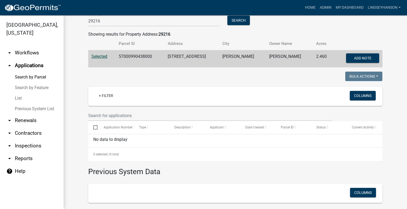
click at [132, 56] on td "57000990438000" at bounding box center [139, 58] width 49 height 17
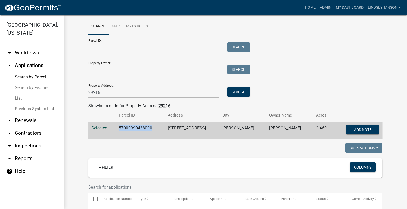
scroll to position [0, 0]
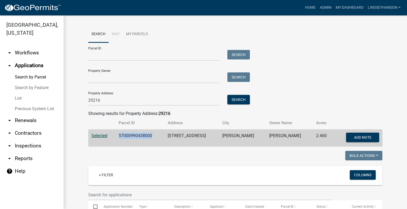
click at [37, 52] on link "arrow_drop_down Workflows" at bounding box center [32, 53] width 64 height 13
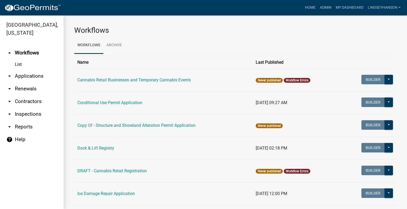
click at [42, 79] on link "arrow_drop_down Applications" at bounding box center [32, 76] width 64 height 13
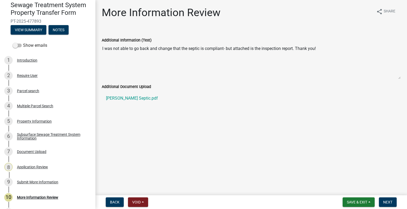
scroll to position [63, 0]
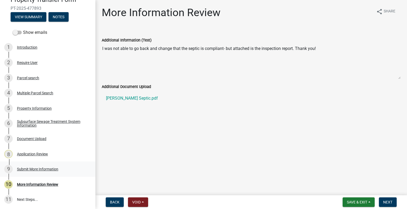
click at [51, 170] on div "Submit More Information" at bounding box center [37, 170] width 41 height 4
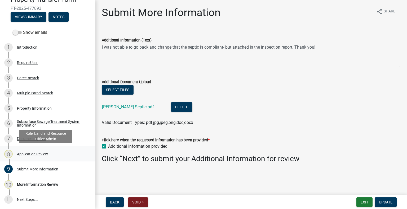
click at [42, 154] on div "Application Review" at bounding box center [32, 155] width 31 height 4
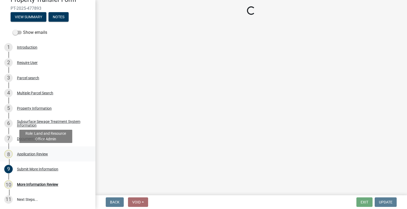
select select "190fd4c8-42ef-492b-a4a0-a0213555944c"
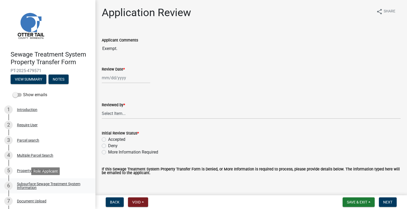
click at [74, 184] on div "Subsurface Sewage Treatment System Information" at bounding box center [52, 185] width 70 height 7
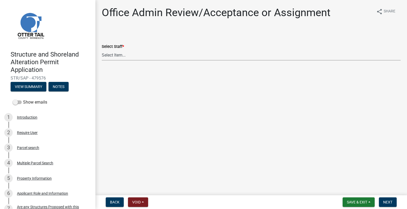
click at [116, 53] on select "Select Item... [PERSON_NAME] ([EMAIL_ADDRESS][DOMAIN_NAME]) [PERSON_NAME] ([EMA…" at bounding box center [251, 55] width 299 height 11
click at [102, 50] on select "Select Item... [PERSON_NAME] ([EMAIL_ADDRESS][DOMAIN_NAME]) [PERSON_NAME] ([EMA…" at bounding box center [251, 55] width 299 height 11
select select "587f38f5-c90e-4c12-9e10-d3e23909bbca"
click at [390, 202] on span "Next" at bounding box center [387, 202] width 9 height 4
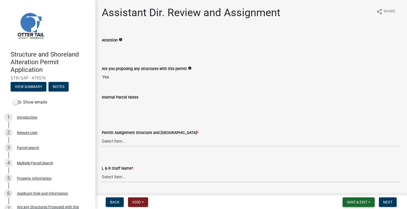
click at [366, 201] on span "Save & Exit" at bounding box center [357, 202] width 20 height 4
click at [363, 191] on button "Save & Exit" at bounding box center [353, 188] width 42 height 13
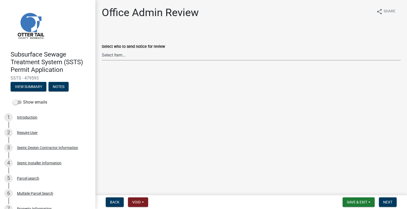
click at [140, 59] on select "Select Item... [PERSON_NAME] ([EMAIL_ADDRESS][DOMAIN_NAME]) [PERSON_NAME] ([EMA…" at bounding box center [251, 55] width 299 height 11
click at [102, 50] on select "Select Item... [PERSON_NAME] ([EMAIL_ADDRESS][DOMAIN_NAME]) [PERSON_NAME] ([EMA…" at bounding box center [251, 55] width 299 height 11
select select "587f38f5-c90e-4c12-9e10-d3e23909bbca"
click at [391, 203] on span "Next" at bounding box center [387, 202] width 9 height 4
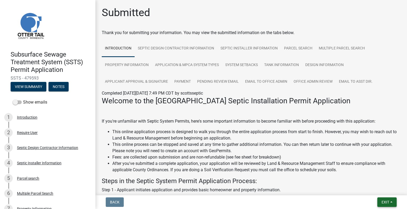
click at [383, 202] on span "Exit" at bounding box center [385, 202] width 8 height 4
click at [376, 189] on button "Save & Exit" at bounding box center [375, 188] width 42 height 13
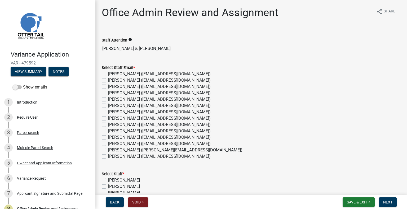
click at [122, 80] on label "[PERSON_NAME] ([EMAIL_ADDRESS][DOMAIN_NAME])" at bounding box center [159, 80] width 102 height 6
click at [112, 80] on input "[PERSON_NAME] ([EMAIL_ADDRESS][DOMAIN_NAME])" at bounding box center [109, 78] width 3 height 3
checkbox input "true"
checkbox input "false"
checkbox input "true"
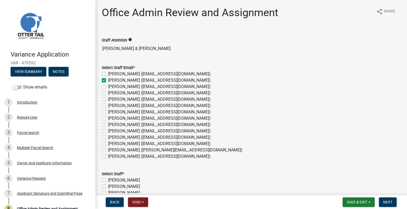
checkbox input "false"
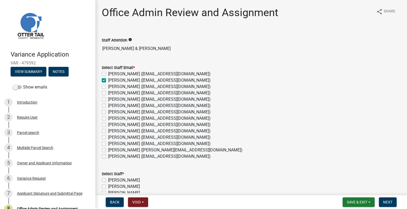
checkbox input "false"
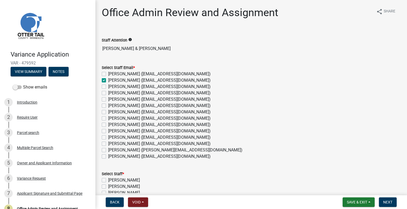
checkbox input "false"
click at [127, 101] on label "[PERSON_NAME] ([EMAIL_ADDRESS][DOMAIN_NAME])" at bounding box center [159, 99] width 102 height 6
click at [112, 100] on input "[PERSON_NAME] ([EMAIL_ADDRESS][DOMAIN_NAME])" at bounding box center [109, 97] width 3 height 3
checkbox input "true"
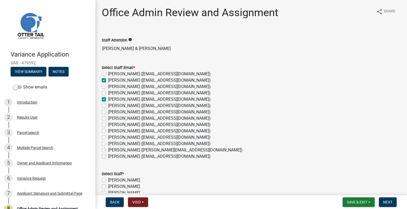
checkbox input "false"
checkbox input "true"
checkbox input "false"
checkbox input "true"
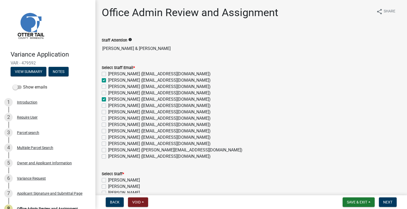
checkbox input "false"
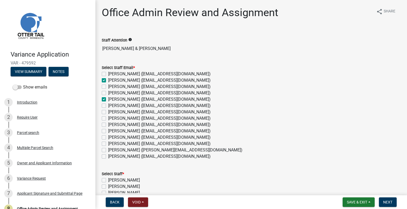
checkbox input "false"
click at [123, 130] on label "[PERSON_NAME] ([EMAIL_ADDRESS][DOMAIN_NAME])" at bounding box center [159, 131] width 102 height 6
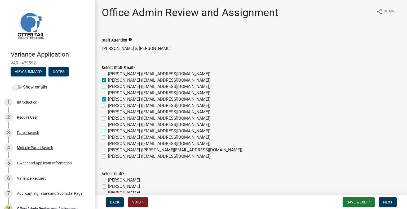
click at [112, 130] on input "[PERSON_NAME] ([EMAIL_ADDRESS][DOMAIN_NAME])" at bounding box center [109, 129] width 3 height 3
checkbox input "true"
checkbox input "false"
checkbox input "true"
checkbox input "false"
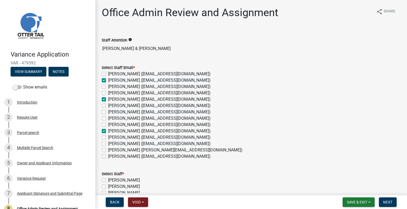
checkbox input "false"
checkbox input "true"
checkbox input "false"
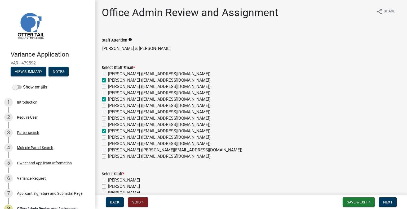
checkbox input "false"
checkbox input "true"
checkbox input "false"
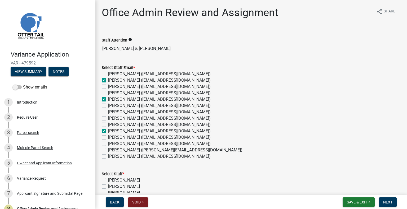
checkbox input "false"
click at [126, 145] on label "[PERSON_NAME] ([EMAIL_ADDRESS][DOMAIN_NAME])" at bounding box center [159, 144] width 102 height 6
click at [112, 144] on input "[PERSON_NAME] ([EMAIL_ADDRESS][DOMAIN_NAME])" at bounding box center [109, 142] width 3 height 3
checkbox input "true"
checkbox input "false"
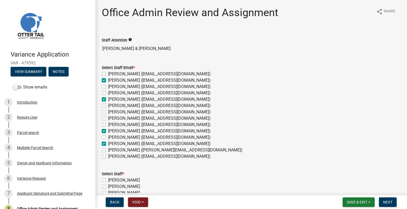
checkbox input "true"
checkbox input "false"
checkbox input "true"
checkbox input "false"
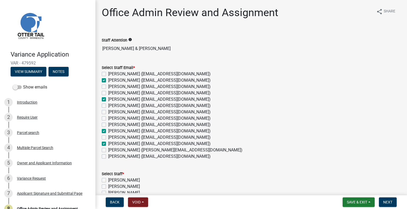
checkbox input "false"
checkbox input "true"
checkbox input "false"
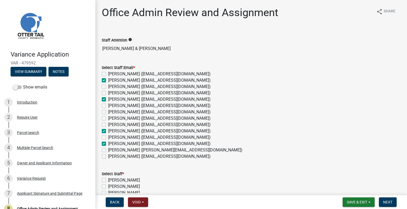
checkbox input "true"
checkbox input "false"
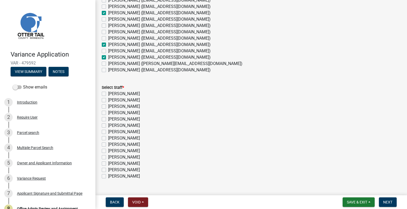
scroll to position [98, 0]
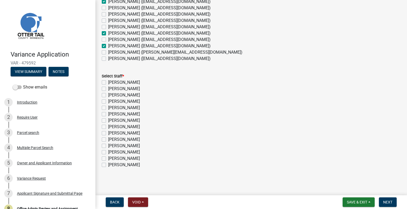
click at [121, 88] on label "Amy Busko" at bounding box center [124, 89] width 32 height 6
click at [112, 88] on input "Amy Busko" at bounding box center [109, 87] width 3 height 3
checkbox input "true"
checkbox input "false"
checkbox input "true"
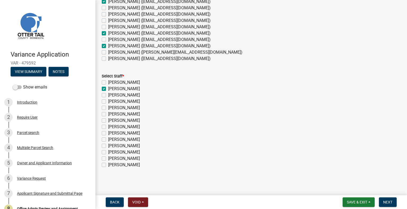
checkbox input "false"
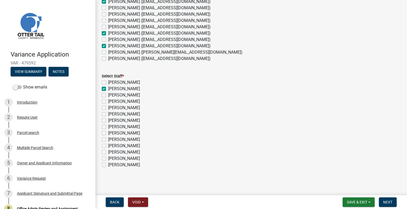
checkbox input "false"
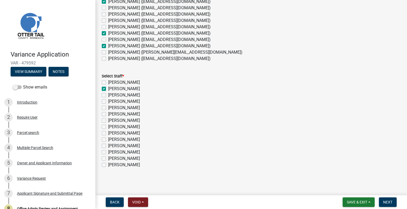
checkbox input "false"
click at [140, 110] on label "[PERSON_NAME]" at bounding box center [124, 108] width 32 height 6
click at [112, 108] on input "[PERSON_NAME]" at bounding box center [109, 106] width 3 height 3
checkbox input "true"
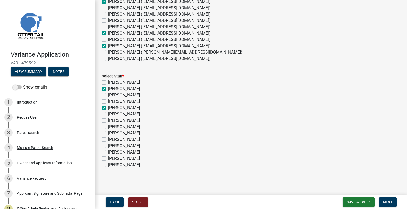
checkbox input "false"
checkbox input "true"
checkbox input "false"
checkbox input "true"
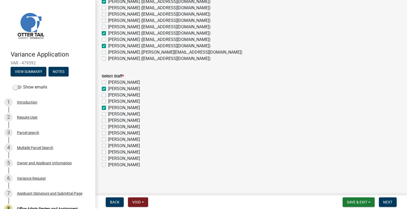
checkbox input "false"
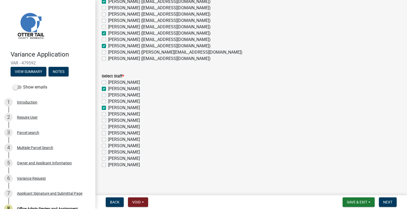
checkbox input "false"
click at [125, 139] on label "[PERSON_NAME]" at bounding box center [124, 140] width 32 height 6
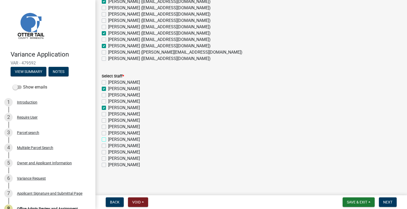
click at [112, 139] on input "[PERSON_NAME]" at bounding box center [109, 138] width 3 height 3
checkbox input "true"
checkbox input "false"
checkbox input "true"
checkbox input "false"
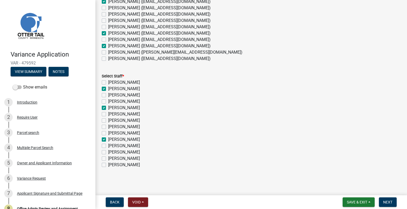
checkbox input "false"
checkbox input "true"
checkbox input "false"
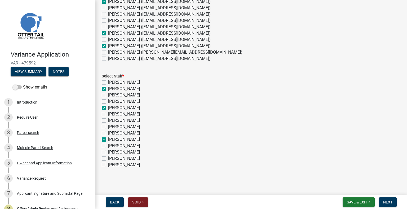
checkbox input "false"
checkbox input "true"
checkbox input "false"
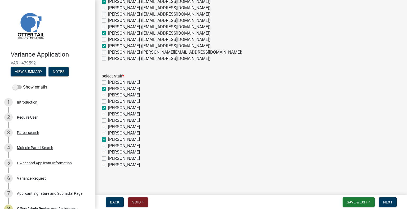
checkbox input "false"
click at [121, 151] on label "[PERSON_NAME]" at bounding box center [124, 152] width 32 height 6
click at [112, 151] on input "[PERSON_NAME]" at bounding box center [109, 150] width 3 height 3
checkbox input "true"
checkbox input "false"
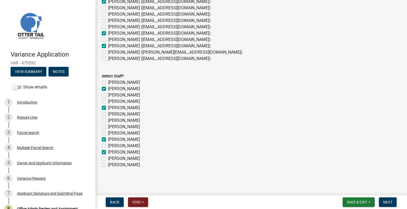
checkbox input "true"
checkbox input "false"
checkbox input "true"
checkbox input "false"
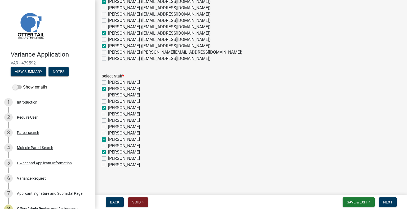
checkbox input "false"
checkbox input "true"
checkbox input "false"
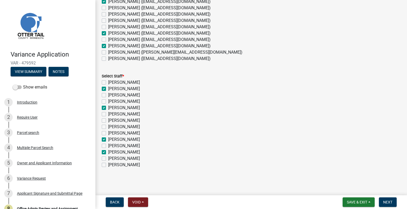
checkbox input "true"
checkbox input "false"
click at [386, 204] on span "Next" at bounding box center [387, 202] width 9 height 4
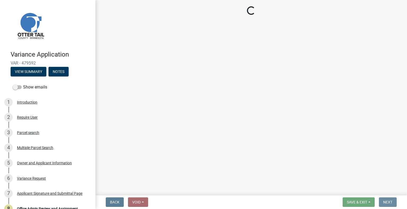
scroll to position [0, 0]
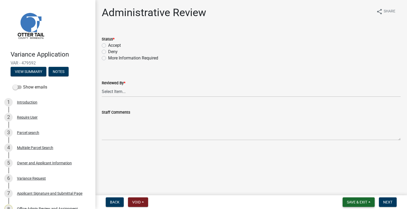
drag, startPoint x: 359, startPoint y: 202, endPoint x: 358, endPoint y: 198, distance: 4.1
click at [359, 202] on span "Save & Exit" at bounding box center [357, 202] width 20 height 4
click at [354, 189] on button "Save & Exit" at bounding box center [353, 188] width 42 height 13
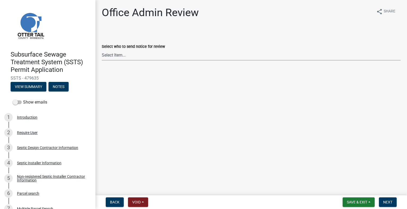
click at [150, 54] on select "Select Item... [PERSON_NAME] ([EMAIL_ADDRESS][DOMAIN_NAME]) [PERSON_NAME] ([EMA…" at bounding box center [251, 55] width 299 height 11
click at [102, 50] on select "Select Item... [PERSON_NAME] ([EMAIL_ADDRESS][DOMAIN_NAME]) [PERSON_NAME] ([EMA…" at bounding box center [251, 55] width 299 height 11
select select "587f38f5-c90e-4c12-9e10-d3e23909bbca"
click at [380, 199] on button "Next" at bounding box center [388, 203] width 18 height 10
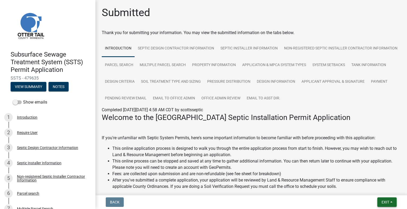
click at [381, 202] on span "Exit" at bounding box center [385, 202] width 8 height 4
click at [370, 190] on button "Save & Exit" at bounding box center [375, 188] width 42 height 13
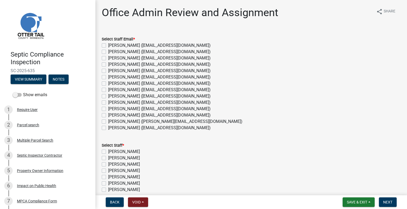
click at [121, 128] on label "[PERSON_NAME] ([EMAIL_ADDRESS][DOMAIN_NAME])" at bounding box center [159, 128] width 102 height 6
click at [112, 128] on input "Sheila Dahl (sdahl@ottertailcounty.gov)" at bounding box center [109, 126] width 3 height 3
checkbox input "true"
checkbox input "false"
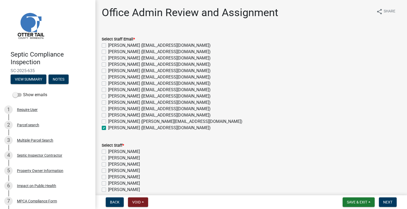
checkbox input "false"
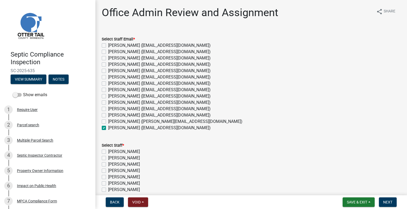
checkbox input "false"
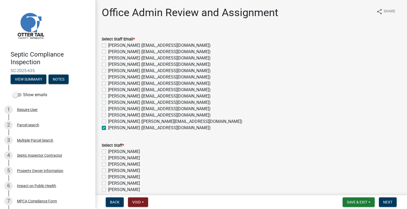
checkbox input "false"
checkbox input "true"
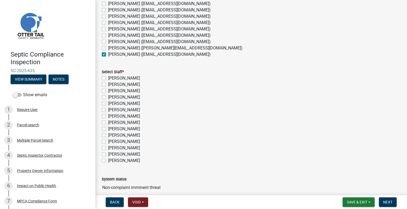
scroll to position [98, 0]
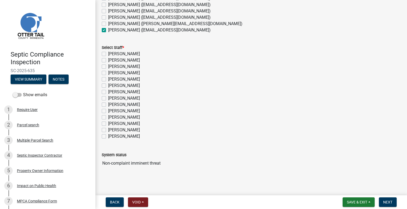
click at [121, 135] on label "[PERSON_NAME]" at bounding box center [124, 136] width 32 height 6
click at [112, 135] on input "[PERSON_NAME]" at bounding box center [109, 134] width 3 height 3
checkbox input "true"
checkbox input "false"
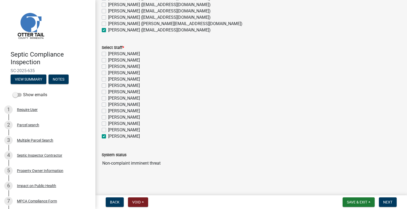
checkbox input "false"
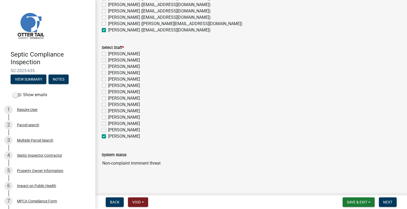
checkbox input "false"
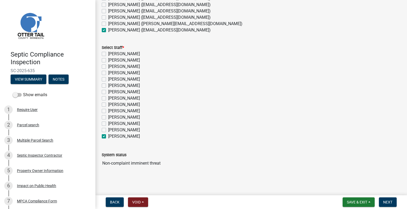
checkbox input "false"
checkbox input "true"
drag, startPoint x: 387, startPoint y: 200, endPoint x: 390, endPoint y: 196, distance: 4.9
click at [387, 200] on button "Next" at bounding box center [388, 203] width 18 height 10
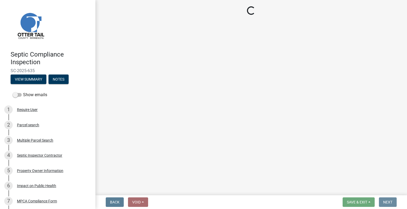
scroll to position [0, 0]
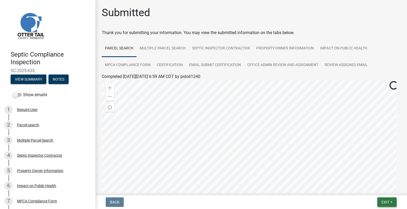
drag, startPoint x: 378, startPoint y: 200, endPoint x: 376, endPoint y: 198, distance: 3.4
click at [379, 200] on button "Exit" at bounding box center [386, 203] width 19 height 10
click at [372, 190] on button "Save & Exit" at bounding box center [375, 188] width 42 height 13
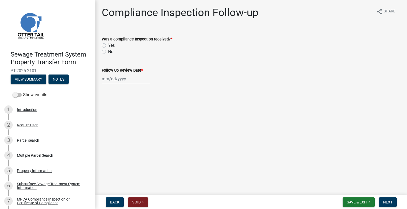
click at [108, 51] on label "No" at bounding box center [110, 52] width 5 height 6
click at [108, 51] on input "No" at bounding box center [109, 50] width 3 height 3
radio input "true"
click at [129, 82] on div at bounding box center [126, 79] width 48 height 11
select select "9"
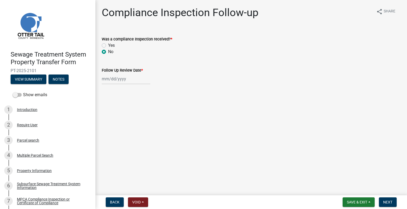
select select "2025"
click at [124, 125] on div "17" at bounding box center [124, 124] width 8 height 8
type input "[DATE]"
click at [397, 202] on form "Save & Exit Save Save & Exit Next" at bounding box center [369, 203] width 58 height 10
click at [393, 203] on button "Next" at bounding box center [388, 203] width 18 height 10
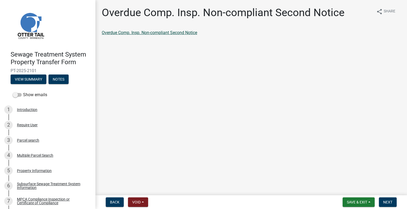
click at [181, 32] on link "Overdue Comp. Insp. Non-compliant Second Notice" at bounding box center [149, 32] width 95 height 5
click at [388, 203] on span "Next" at bounding box center [387, 202] width 9 height 4
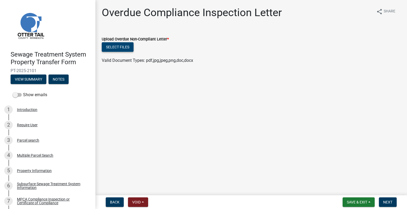
click at [122, 46] on button "Select files" at bounding box center [118, 47] width 32 height 10
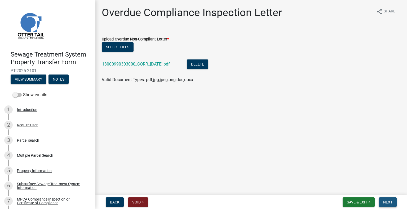
click at [389, 203] on span "Next" at bounding box center [387, 202] width 9 height 4
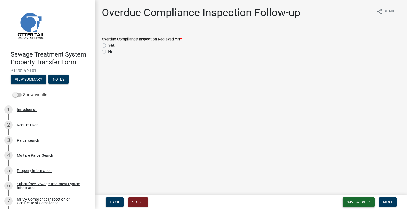
click at [355, 203] on span "Save & Exit" at bounding box center [357, 202] width 20 height 4
click at [352, 190] on button "Save & Exit" at bounding box center [353, 188] width 42 height 13
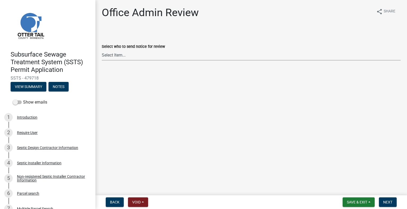
click at [125, 55] on select "Select Item... [PERSON_NAME] ([EMAIL_ADDRESS][DOMAIN_NAME]) [PERSON_NAME] ([EMA…" at bounding box center [251, 55] width 299 height 11
click at [102, 50] on select "Select Item... [PERSON_NAME] ([EMAIL_ADDRESS][DOMAIN_NAME]) [PERSON_NAME] ([EMA…" at bounding box center [251, 55] width 299 height 11
select select "587f38f5-c90e-4c12-9e10-d3e23909bbca"
click at [387, 204] on span "Next" at bounding box center [387, 202] width 9 height 4
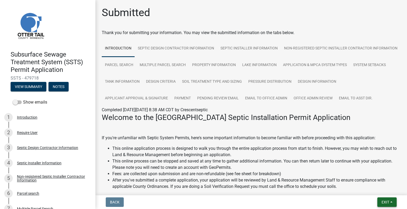
click at [387, 203] on span "Exit" at bounding box center [385, 202] width 8 height 4
click at [378, 193] on button "Save & Exit" at bounding box center [375, 188] width 42 height 13
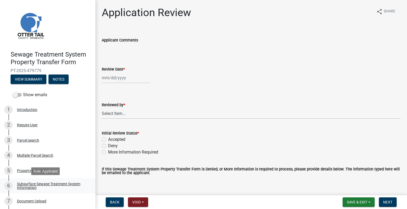
click at [78, 183] on div "Subsurface Sewage Treatment System Information" at bounding box center [52, 185] width 70 height 7
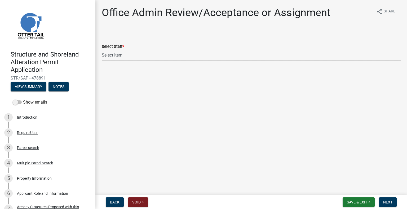
click at [135, 55] on select "Select Item... [PERSON_NAME] ([EMAIL_ADDRESS][DOMAIN_NAME]) [PERSON_NAME] ([EMA…" at bounding box center [251, 55] width 299 height 11
click at [102, 50] on select "Select Item... [PERSON_NAME] ([EMAIL_ADDRESS][DOMAIN_NAME]) [PERSON_NAME] ([EMA…" at bounding box center [251, 55] width 299 height 11
select select "587f38f5-c90e-4c12-9e10-d3e23909bbca"
click at [384, 202] on span "Next" at bounding box center [387, 202] width 9 height 4
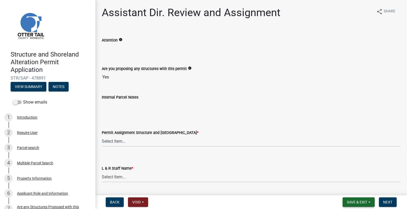
click at [357, 205] on button "Save & Exit" at bounding box center [358, 203] width 32 height 10
click at [355, 188] on button "Save & Exit" at bounding box center [353, 188] width 42 height 13
